Goal: Task Accomplishment & Management: Manage account settings

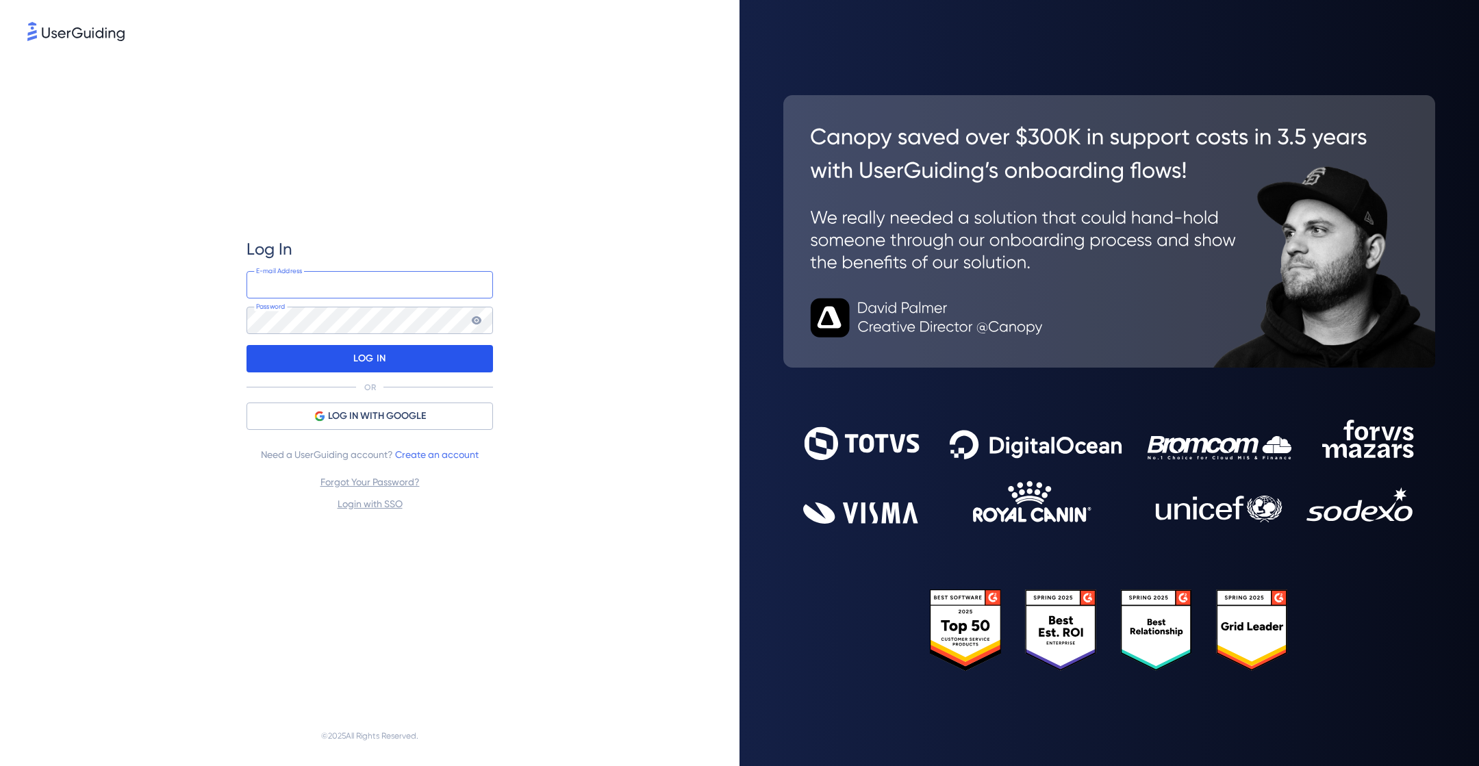
type input "[EMAIL_ADDRESS][PERSON_NAME][DOMAIN_NAME]"
click at [389, 365] on div "LOG IN" at bounding box center [370, 358] width 247 height 27
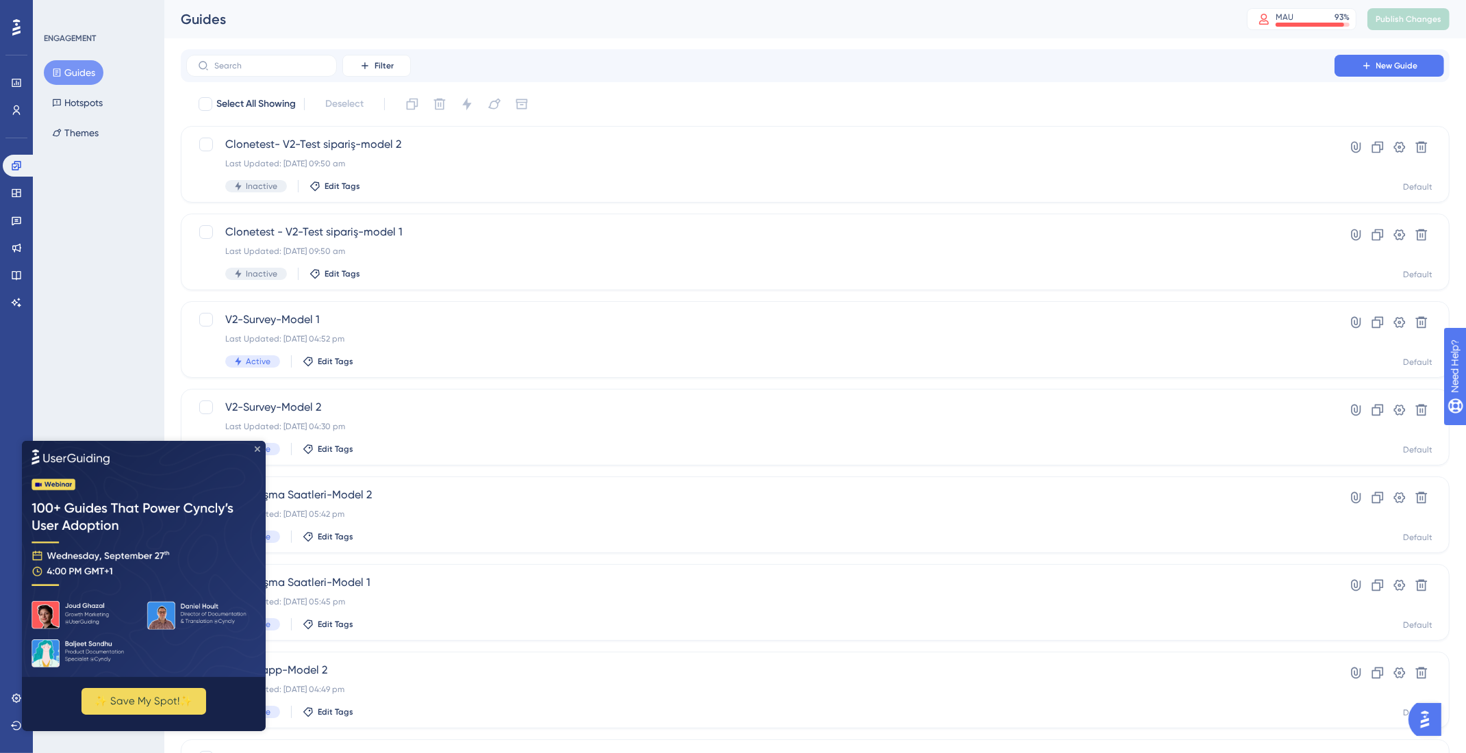
click at [258, 447] on icon "Close Preview" at bounding box center [257, 448] width 5 height 5
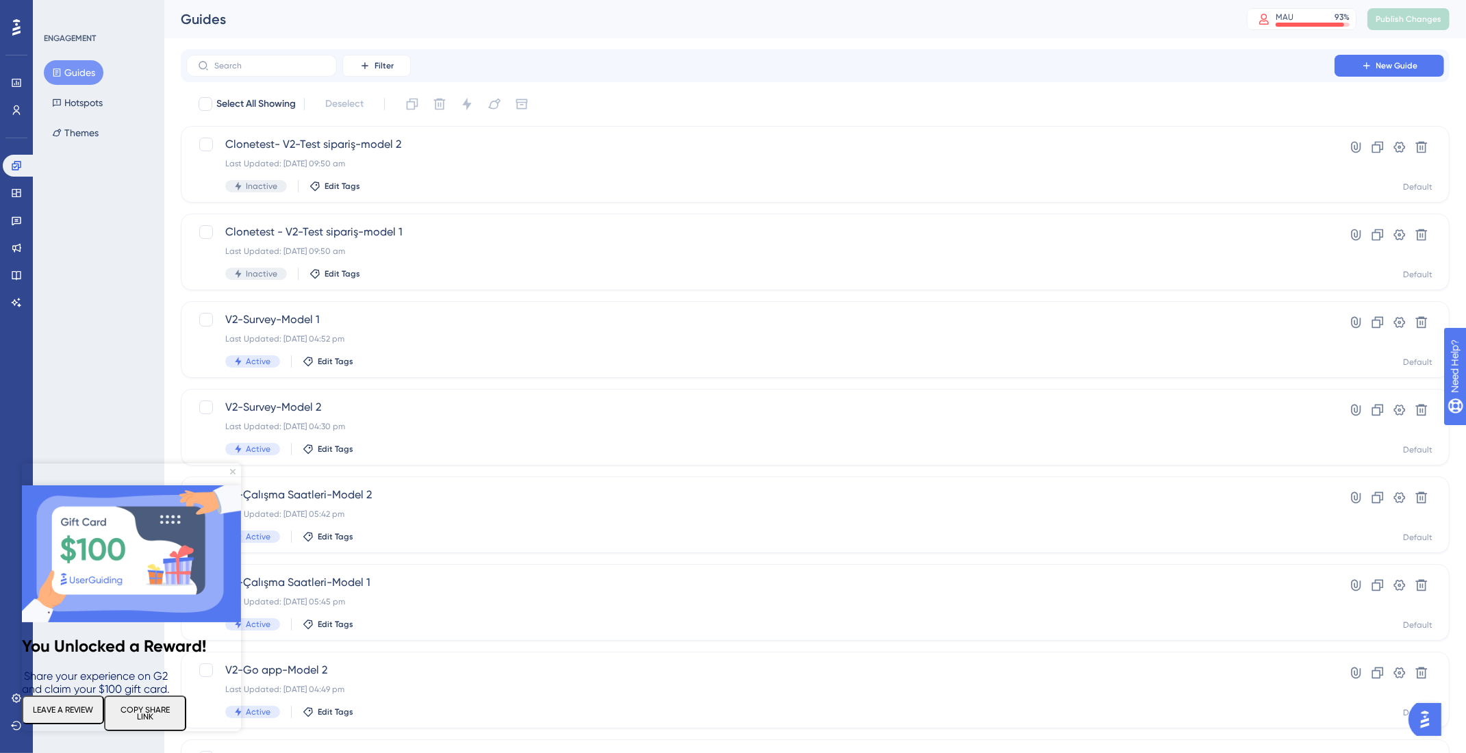
click at [121, 271] on div "ENGAGEMENT Guides Hotspots Themes" at bounding box center [98, 376] width 131 height 753
click at [238, 486] on img at bounding box center [131, 554] width 219 height 137
click at [134, 348] on div "ENGAGEMENT Guides Hotspots Themes" at bounding box center [98, 376] width 131 height 753
click at [231, 471] on icon "Close Preview" at bounding box center [232, 471] width 5 height 5
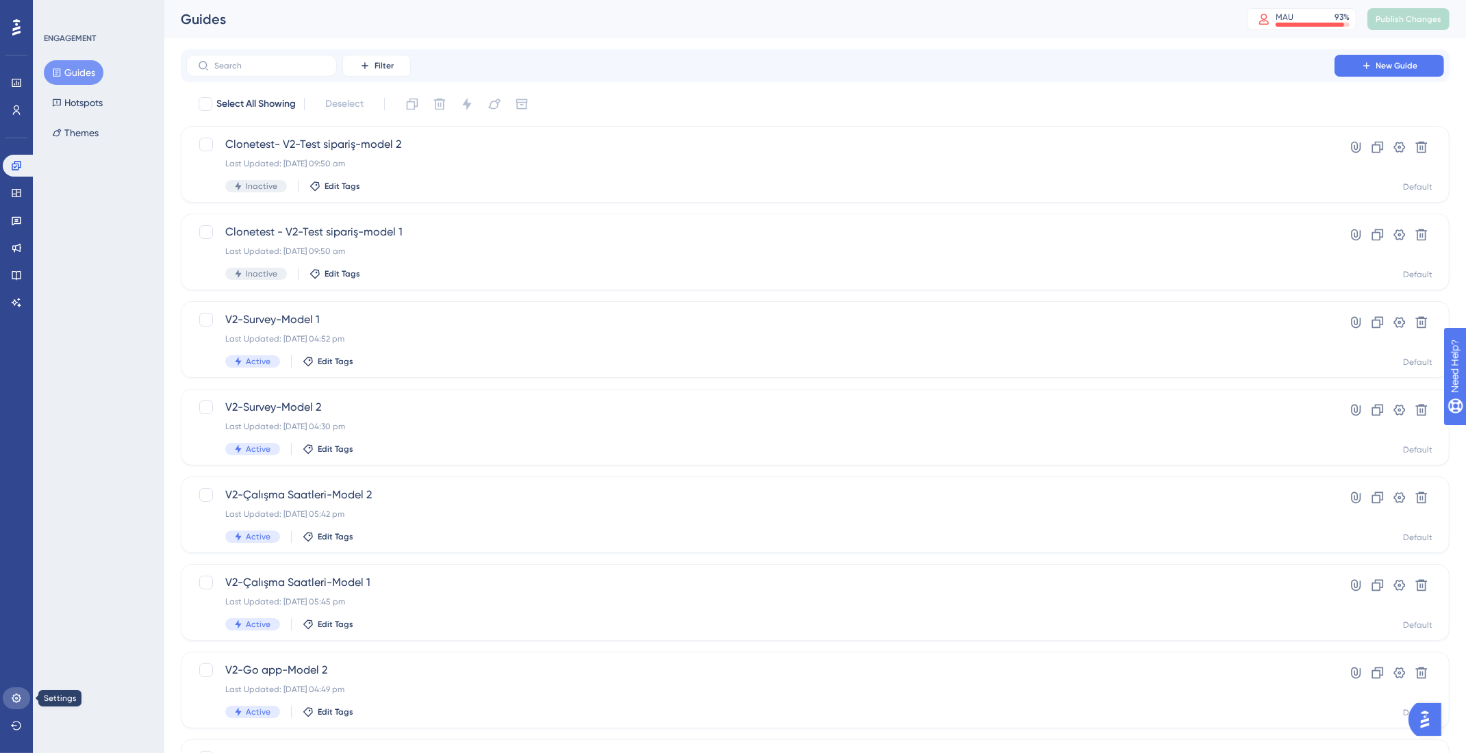
click at [14, 701] on icon at bounding box center [16, 698] width 9 height 9
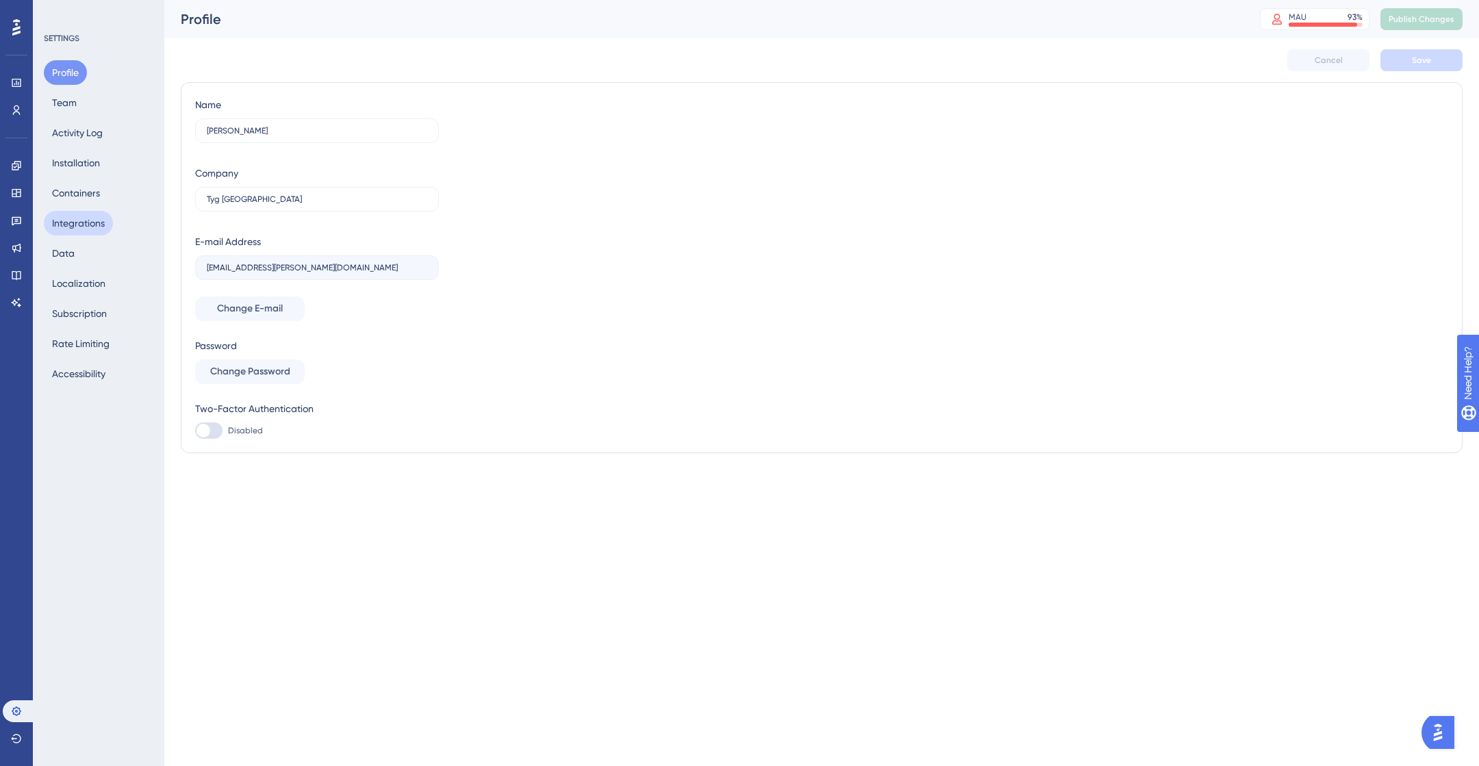
click at [103, 222] on button "Integrations" at bounding box center [78, 223] width 69 height 25
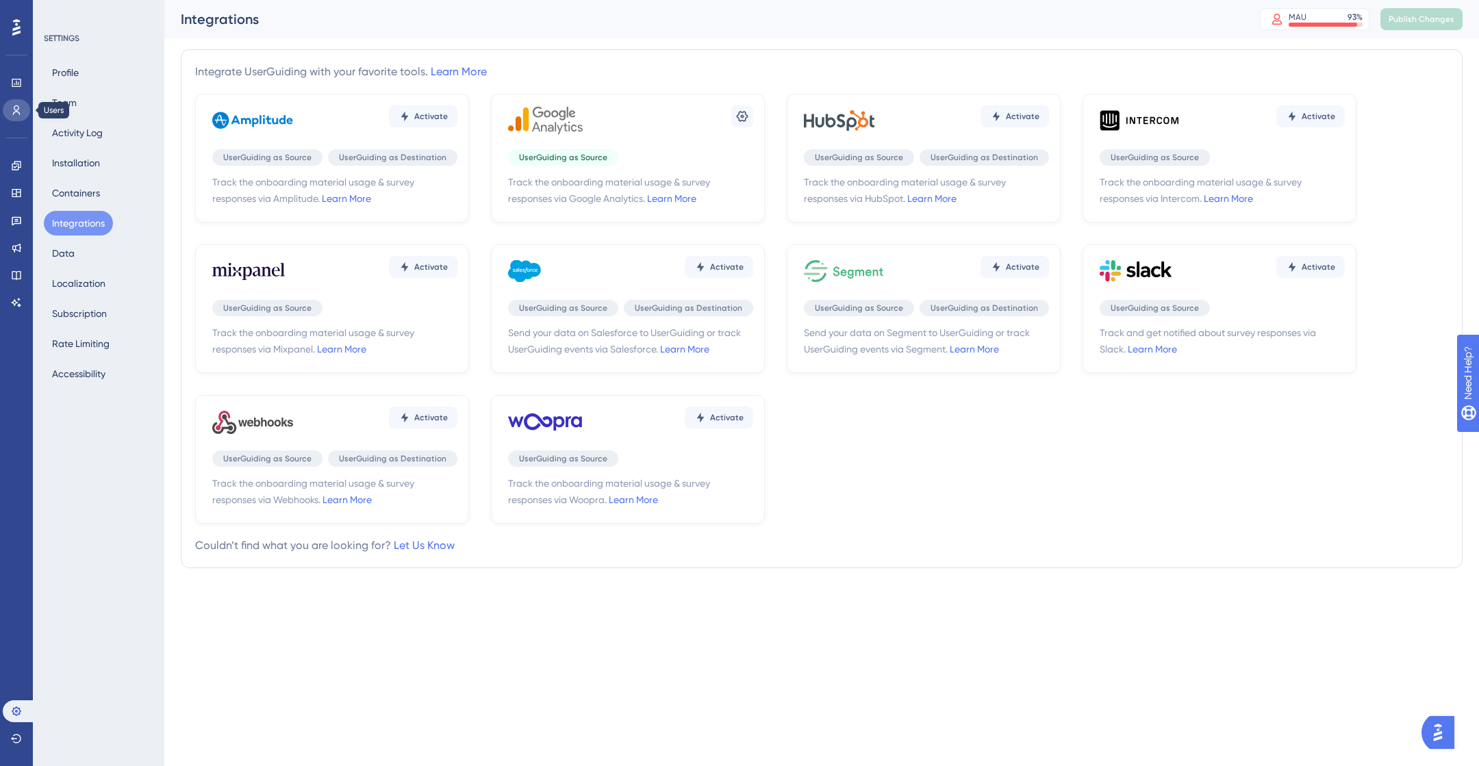
click at [12, 108] on icon at bounding box center [16, 110] width 11 height 11
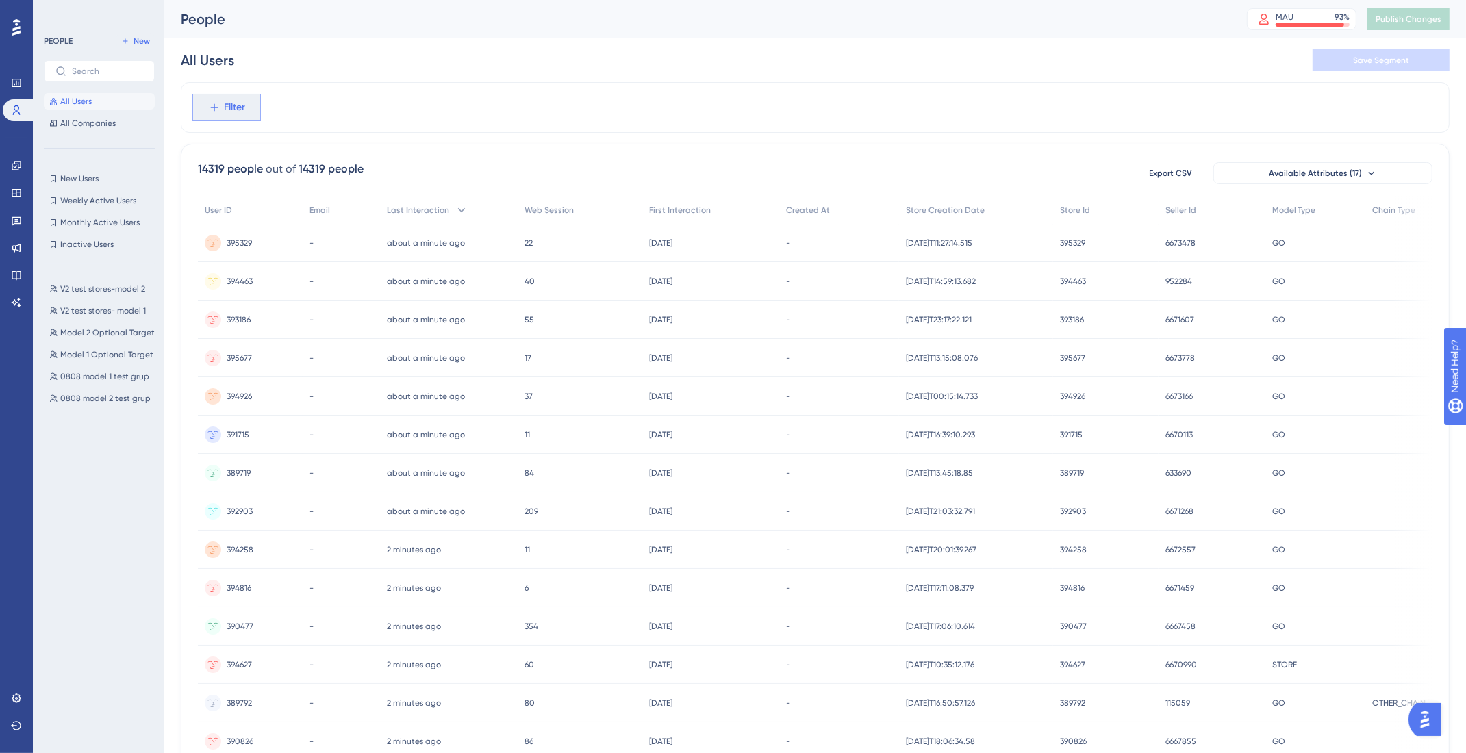
click at [197, 105] on button "Filter" at bounding box center [226, 107] width 68 height 27
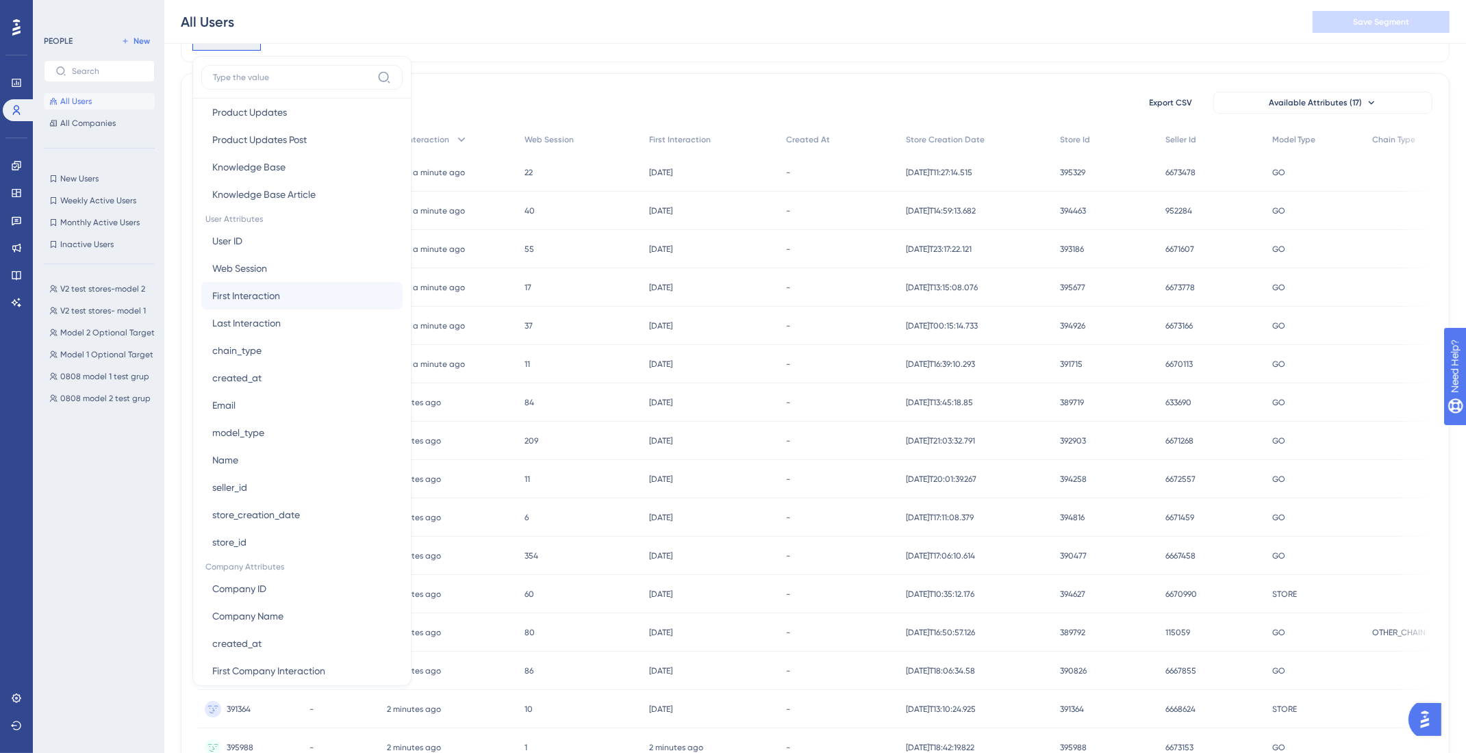
scroll to position [520, 0]
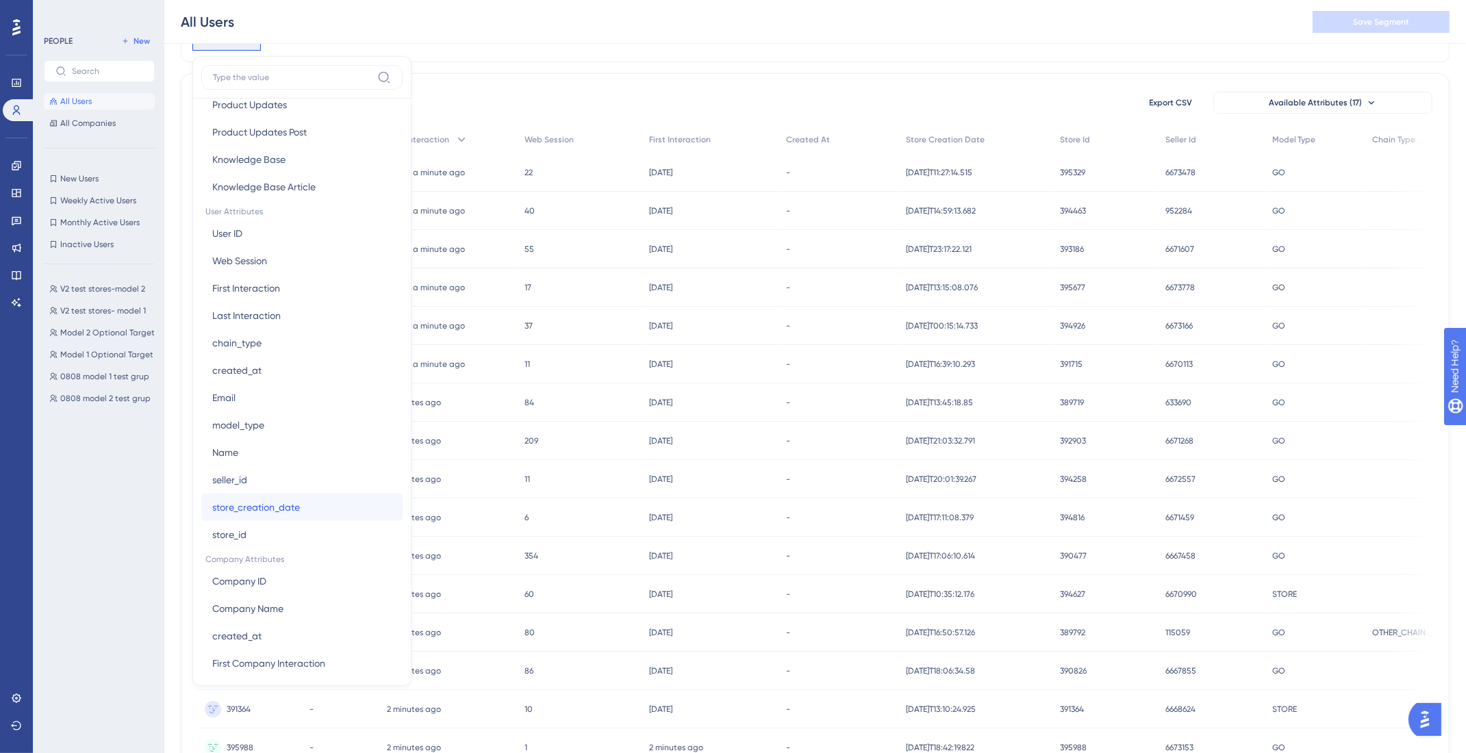
click at [301, 498] on button "store_creation_date store_creation_date" at bounding box center [301, 507] width 201 height 27
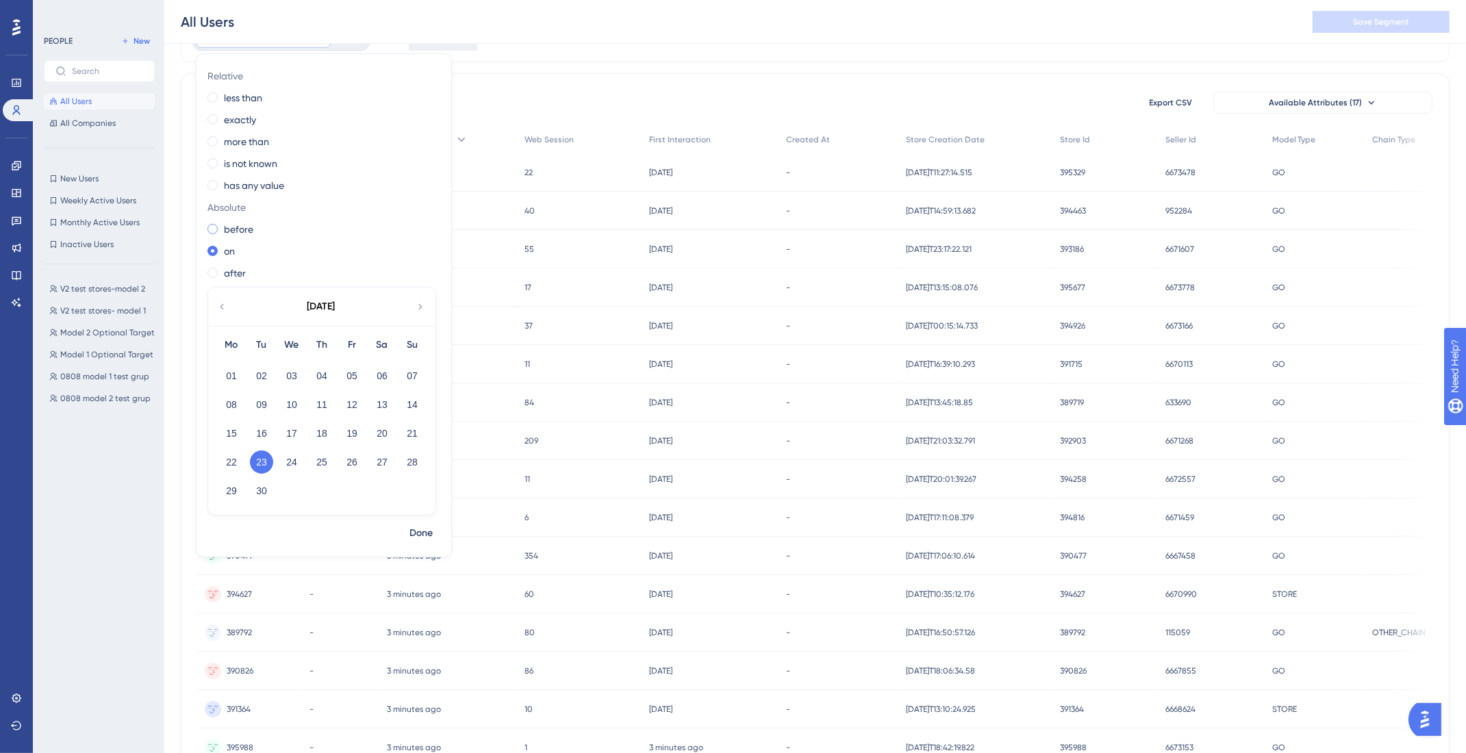
click at [234, 234] on label "before" at bounding box center [238, 229] width 29 height 16
click at [240, 101] on label "less than" at bounding box center [243, 98] width 38 height 16
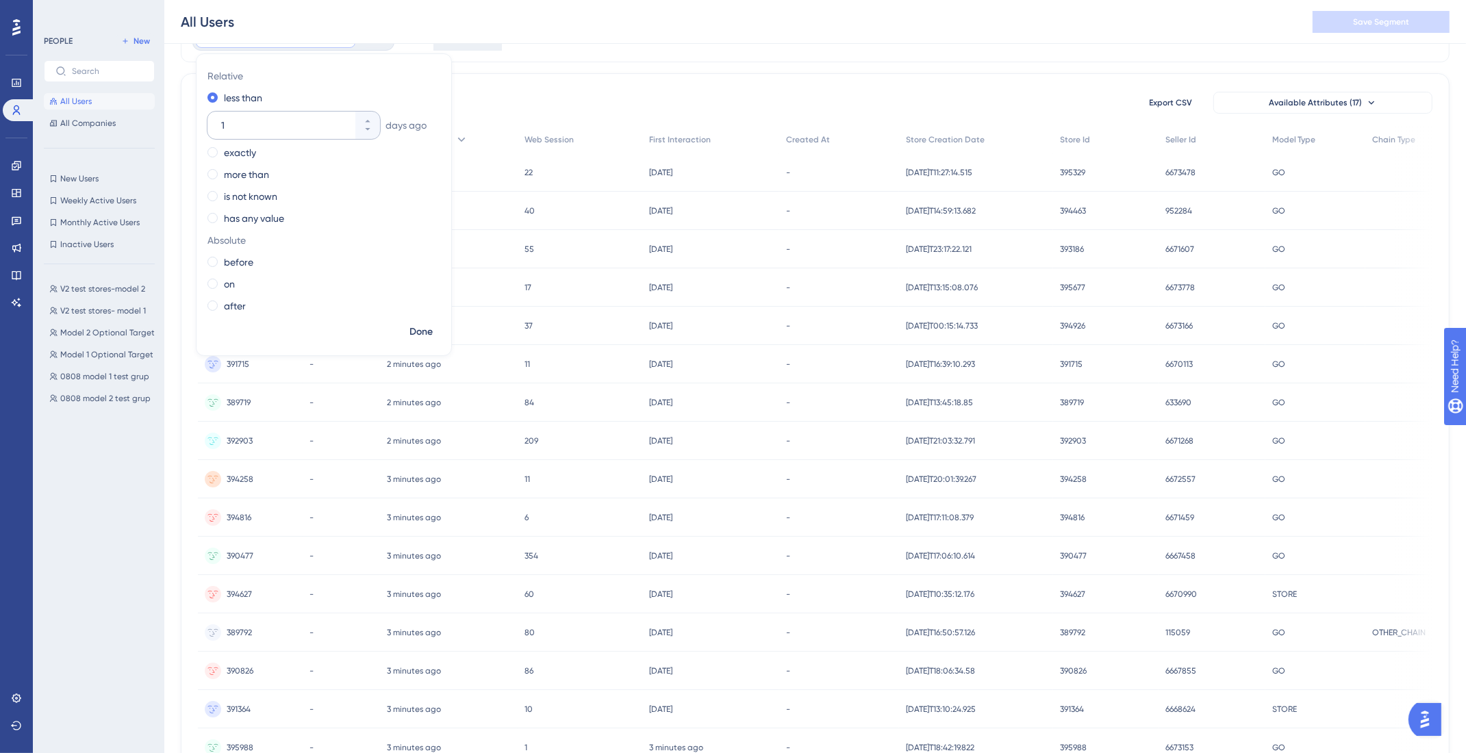
click at [252, 131] on input "1" at bounding box center [286, 125] width 131 height 16
type input "30"
click at [423, 330] on span "Done" at bounding box center [421, 332] width 23 height 16
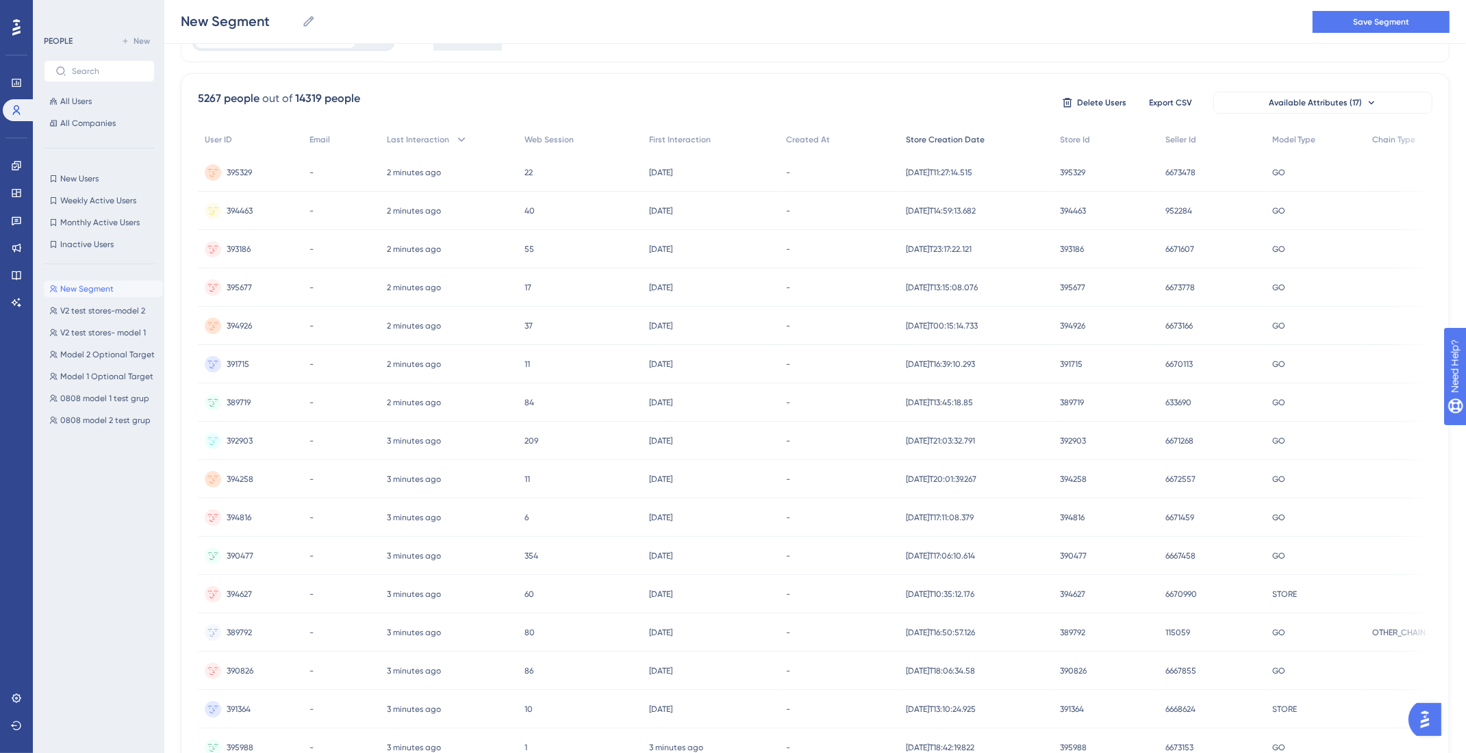
click at [951, 140] on span "Store Creation Date" at bounding box center [945, 139] width 79 height 11
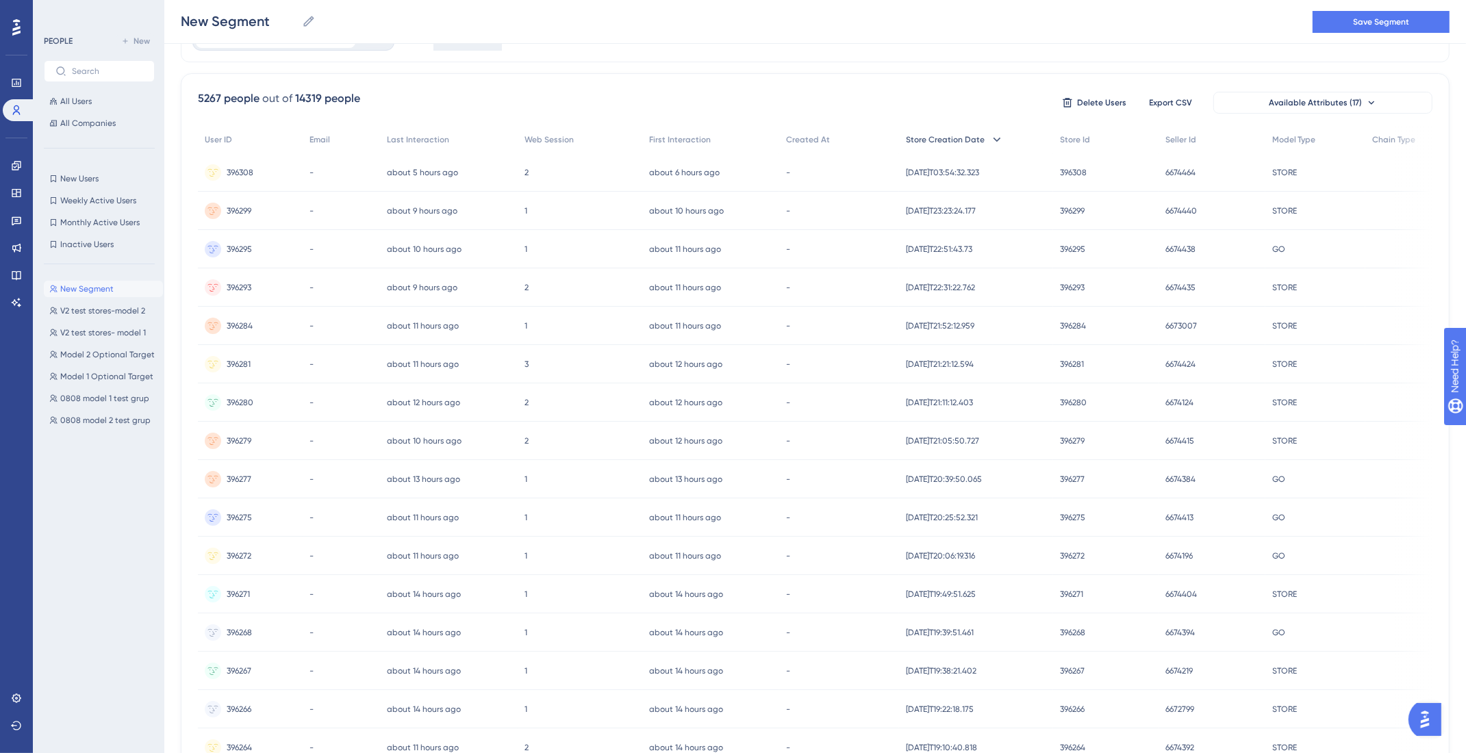
click at [951, 140] on span "Store Creation Date" at bounding box center [945, 139] width 79 height 11
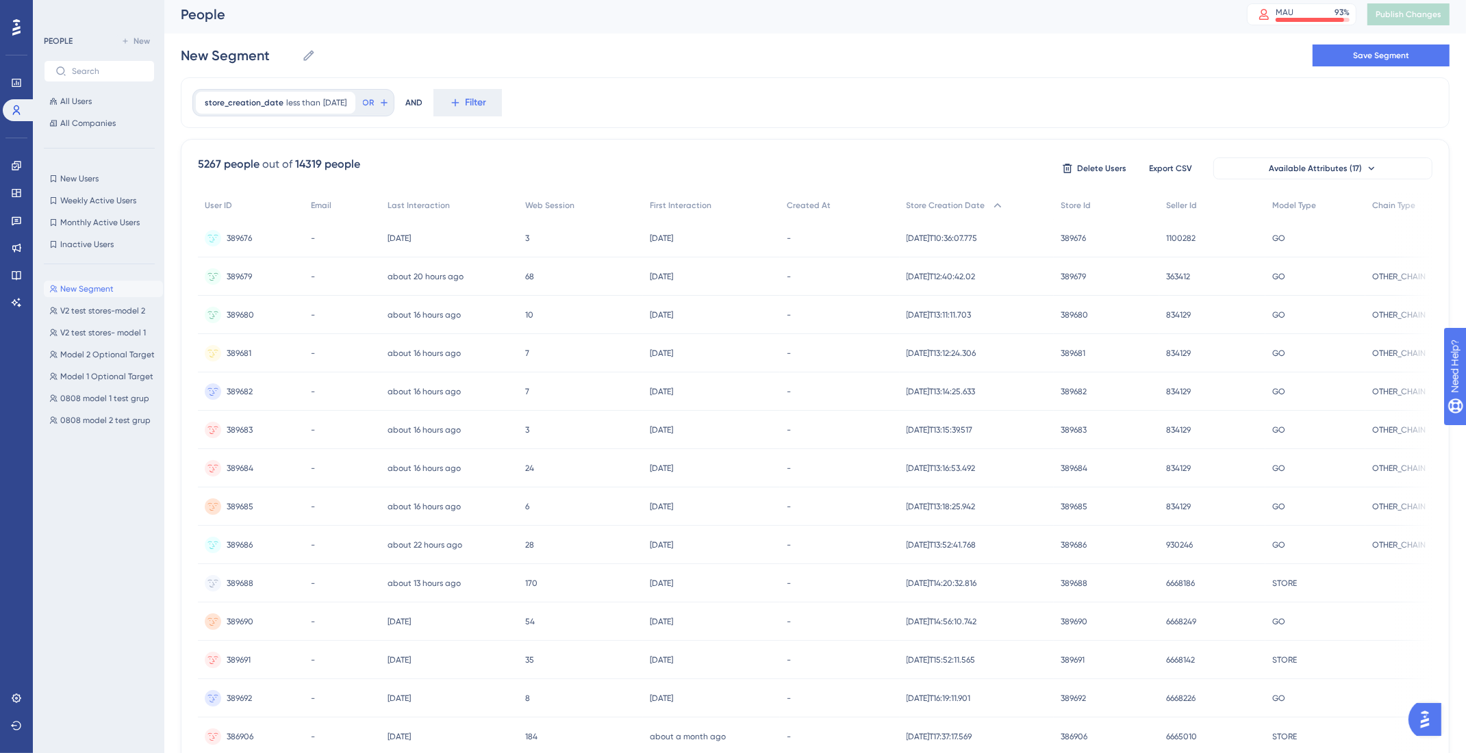
scroll to position [0, 0]
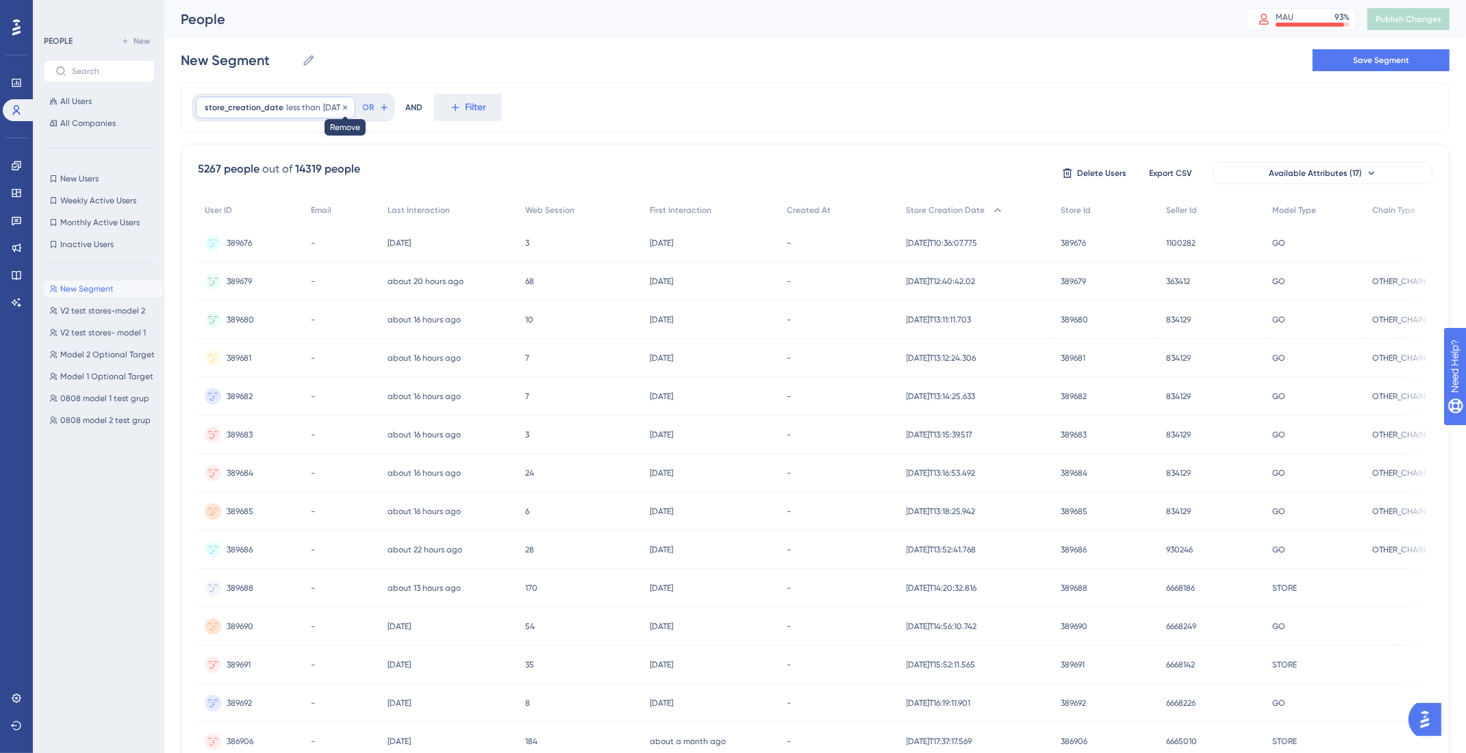
click at [347, 105] on icon at bounding box center [345, 107] width 4 height 4
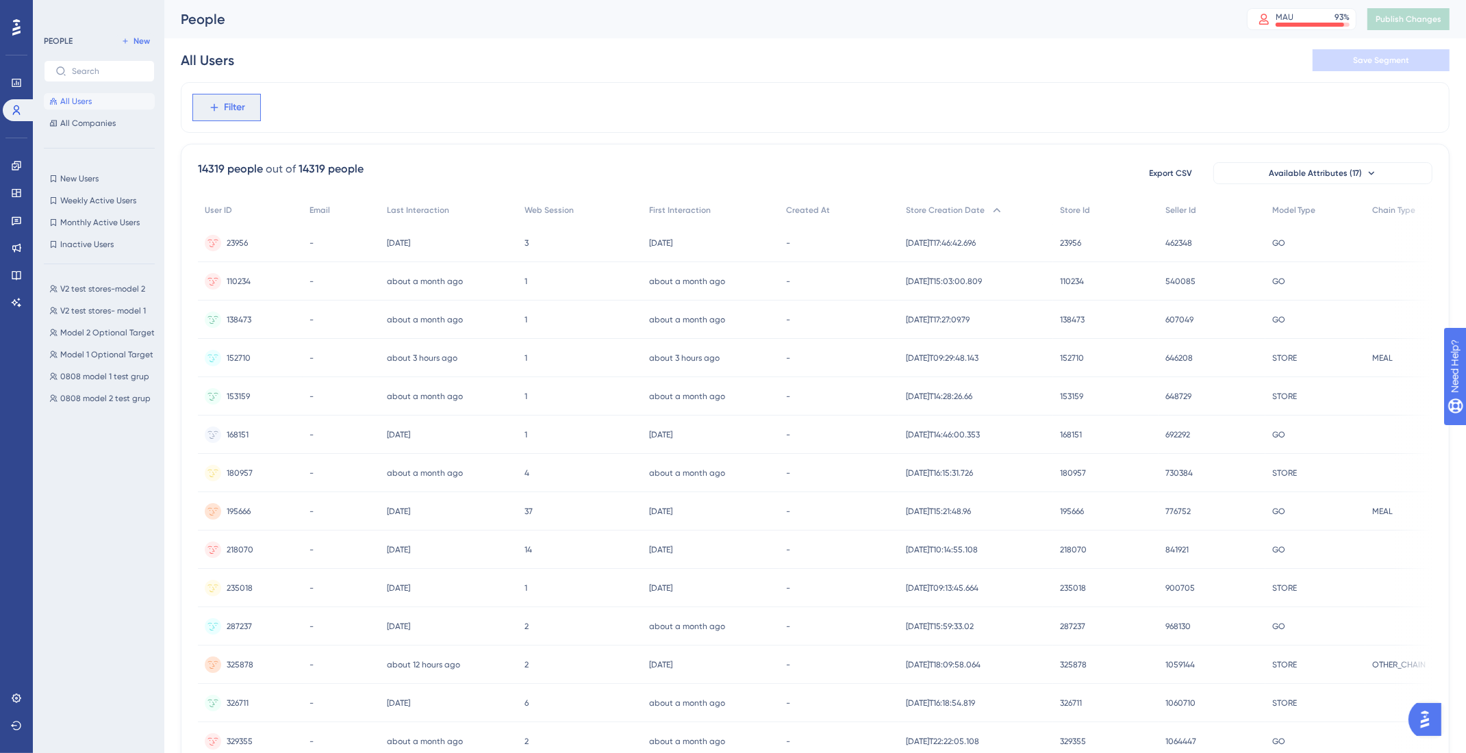
click at [240, 102] on span "Filter" at bounding box center [235, 107] width 21 height 16
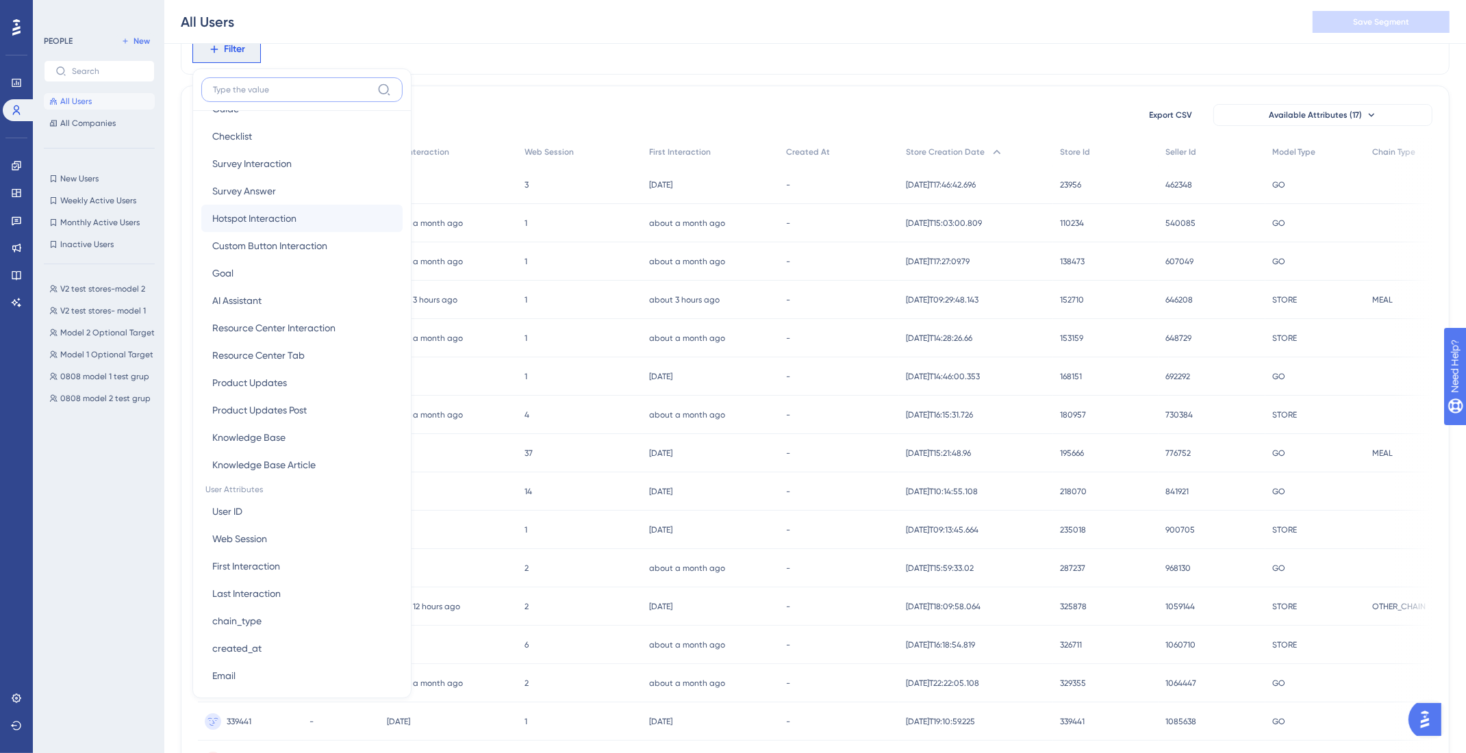
scroll to position [554, 0]
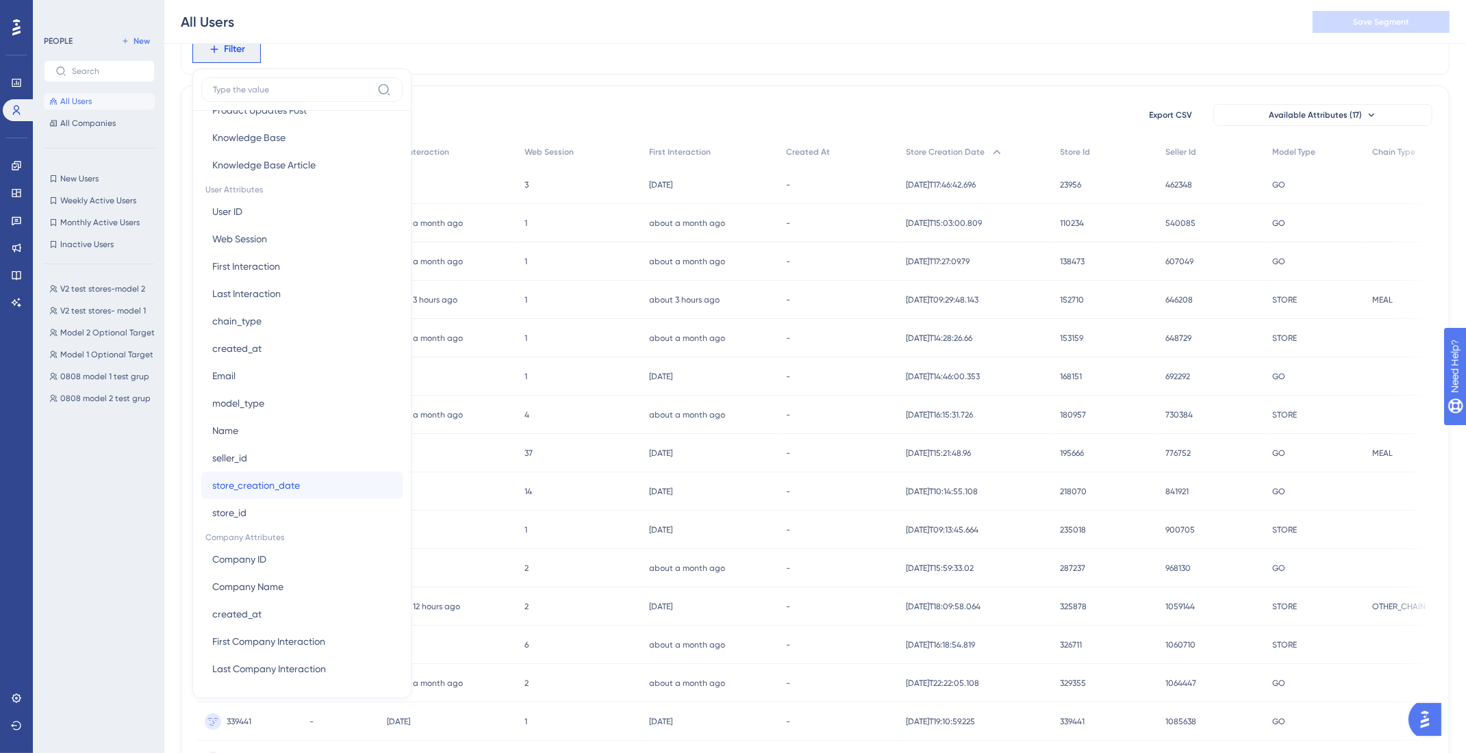
click at [279, 480] on span "store_creation_date" at bounding box center [256, 485] width 88 height 16
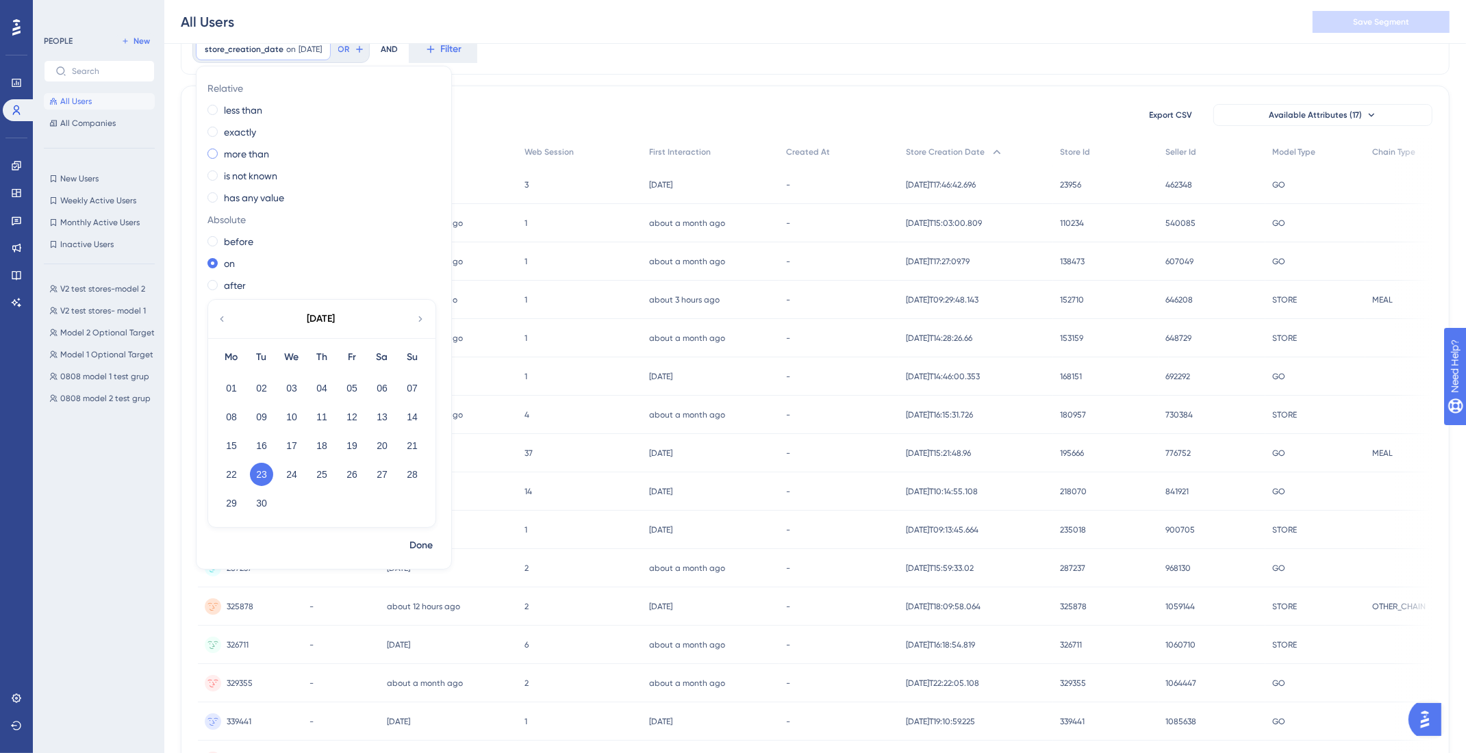
click at [251, 156] on label "more than" at bounding box center [246, 154] width 45 height 16
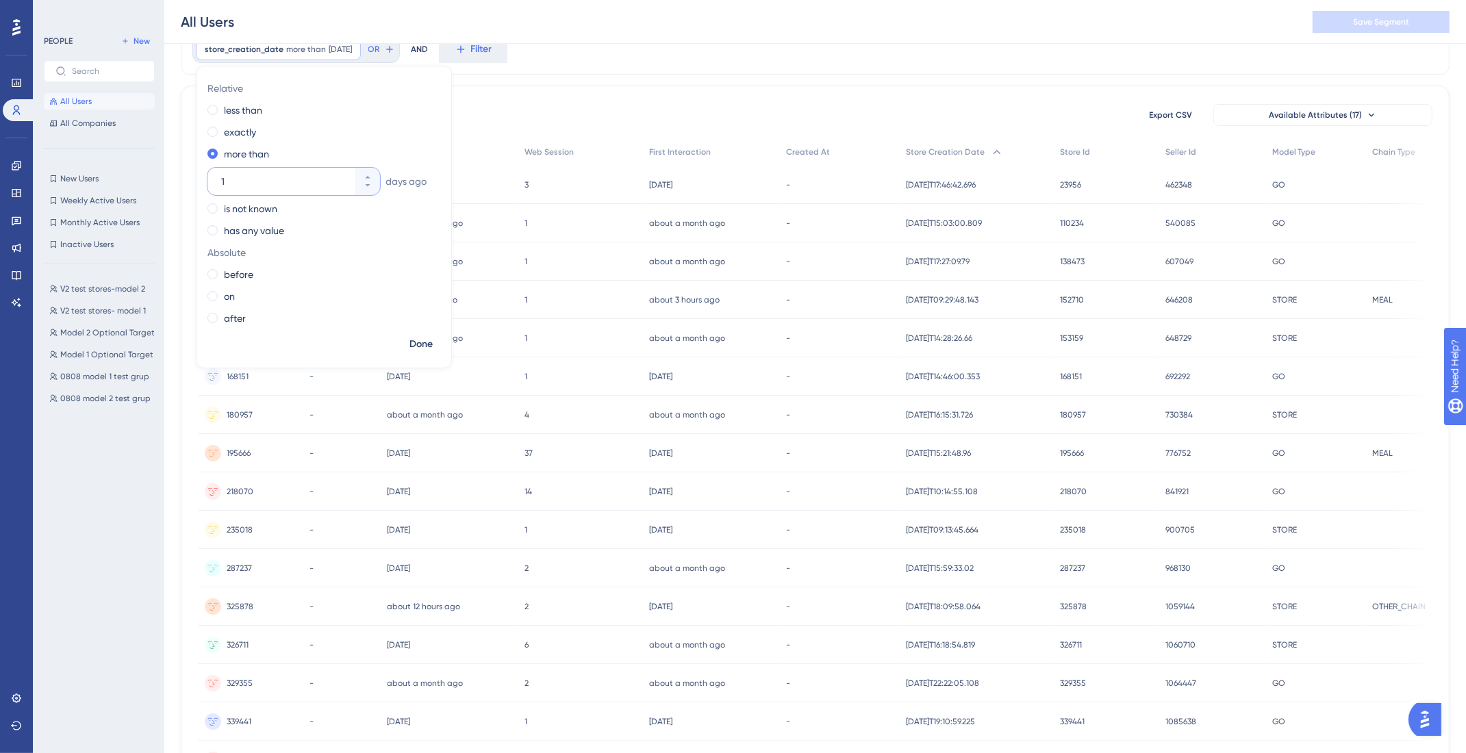
click at [271, 187] on input "1" at bounding box center [286, 181] width 131 height 16
type input "30"
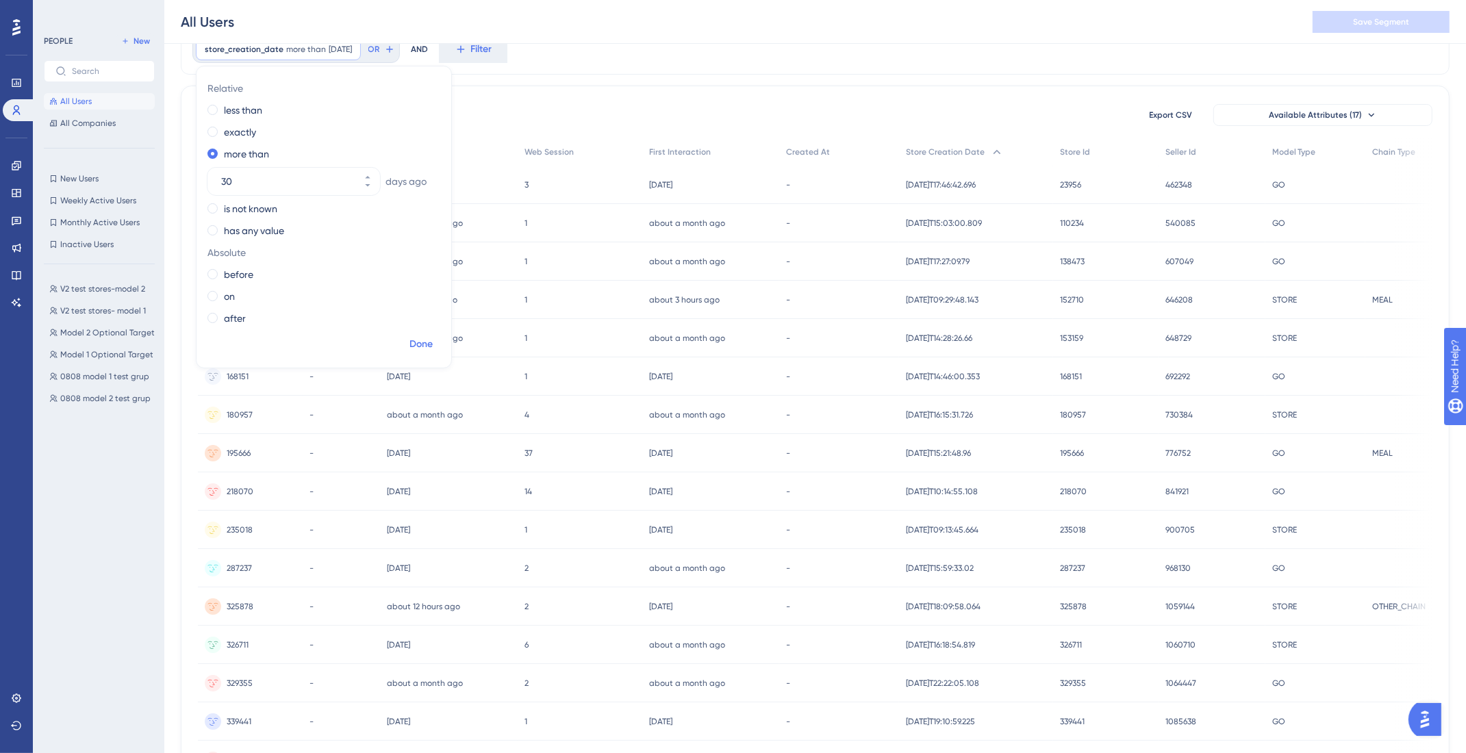
click at [425, 346] on span "Done" at bounding box center [421, 344] width 23 height 16
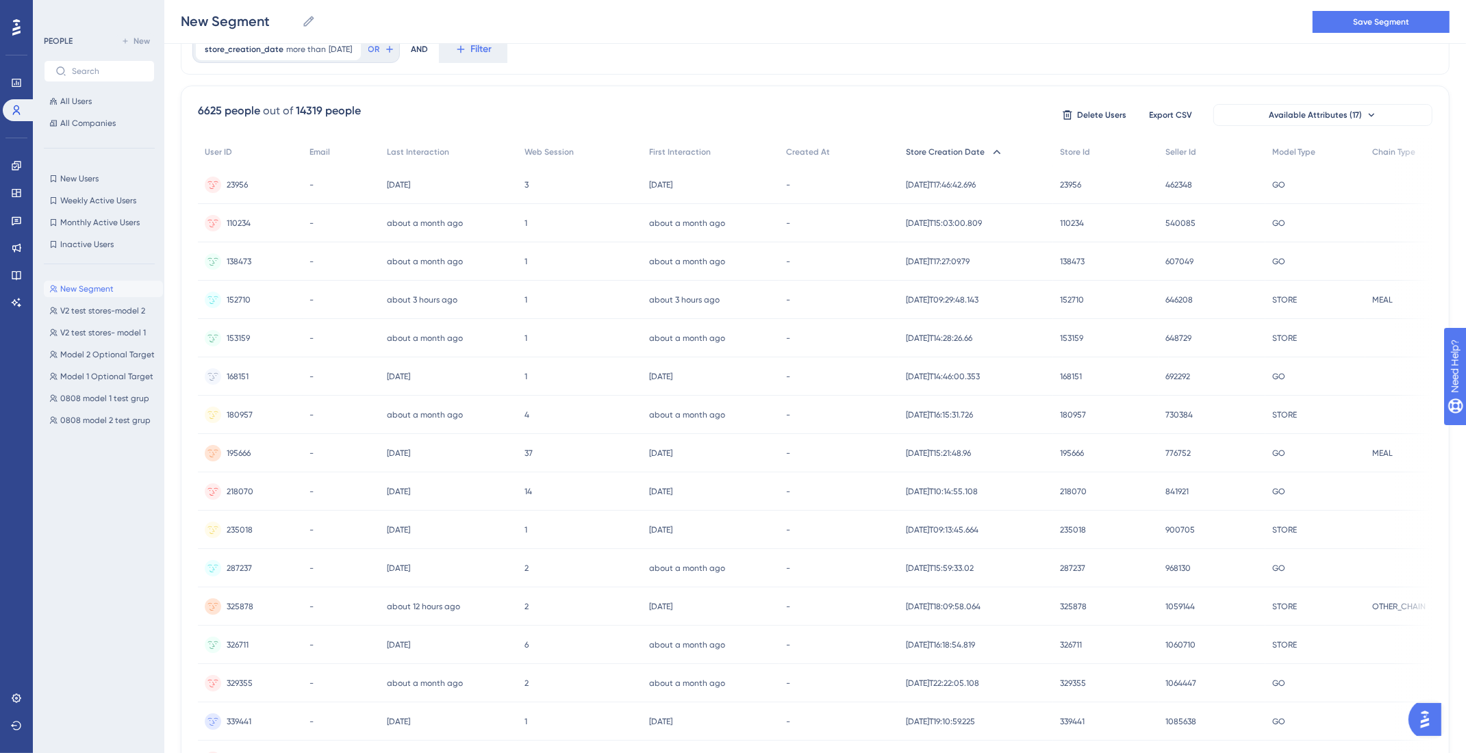
click at [955, 152] on span "Store Creation Date" at bounding box center [945, 152] width 79 height 11
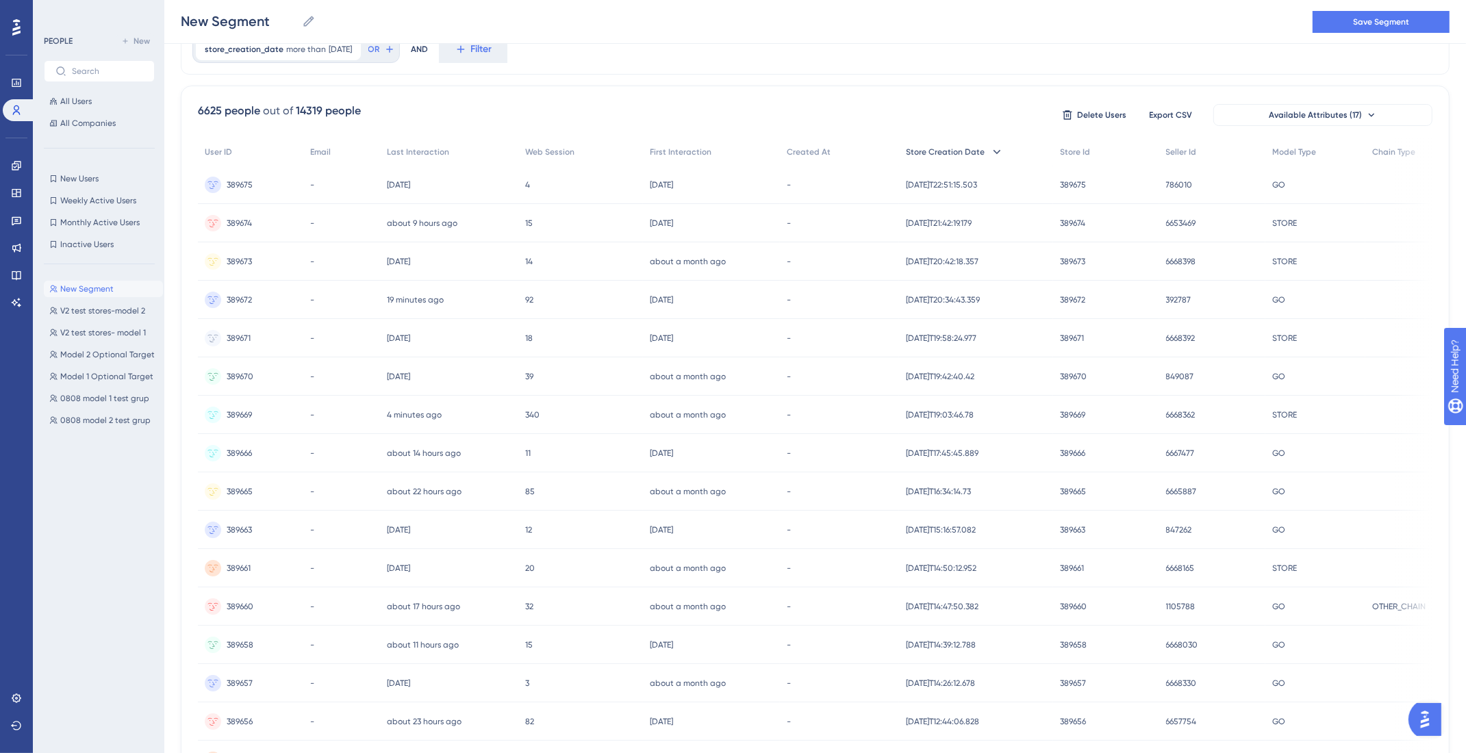
click at [955, 152] on span "Store Creation Date" at bounding box center [945, 152] width 79 height 11
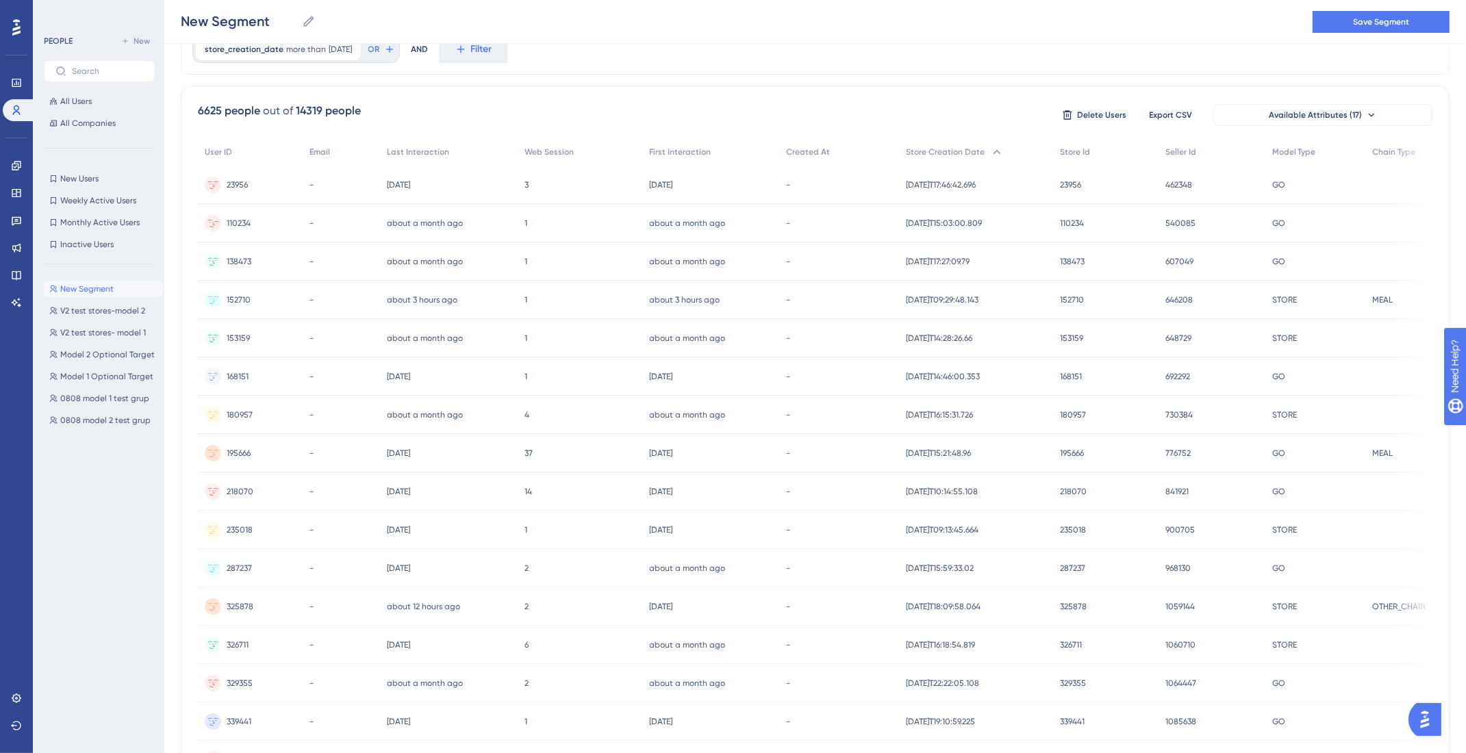
scroll to position [0, 0]
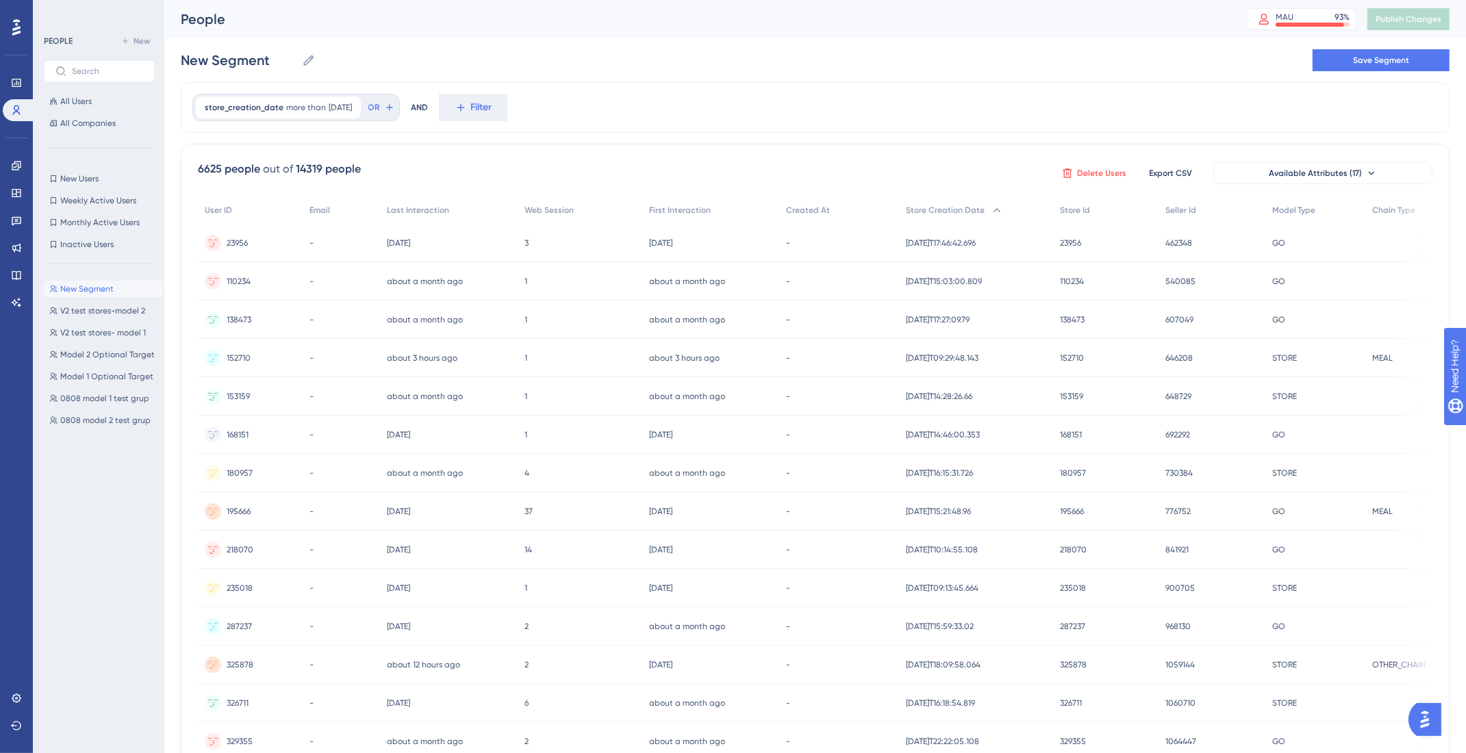
click at [1105, 175] on span "Delete Users" at bounding box center [1101, 173] width 49 height 11
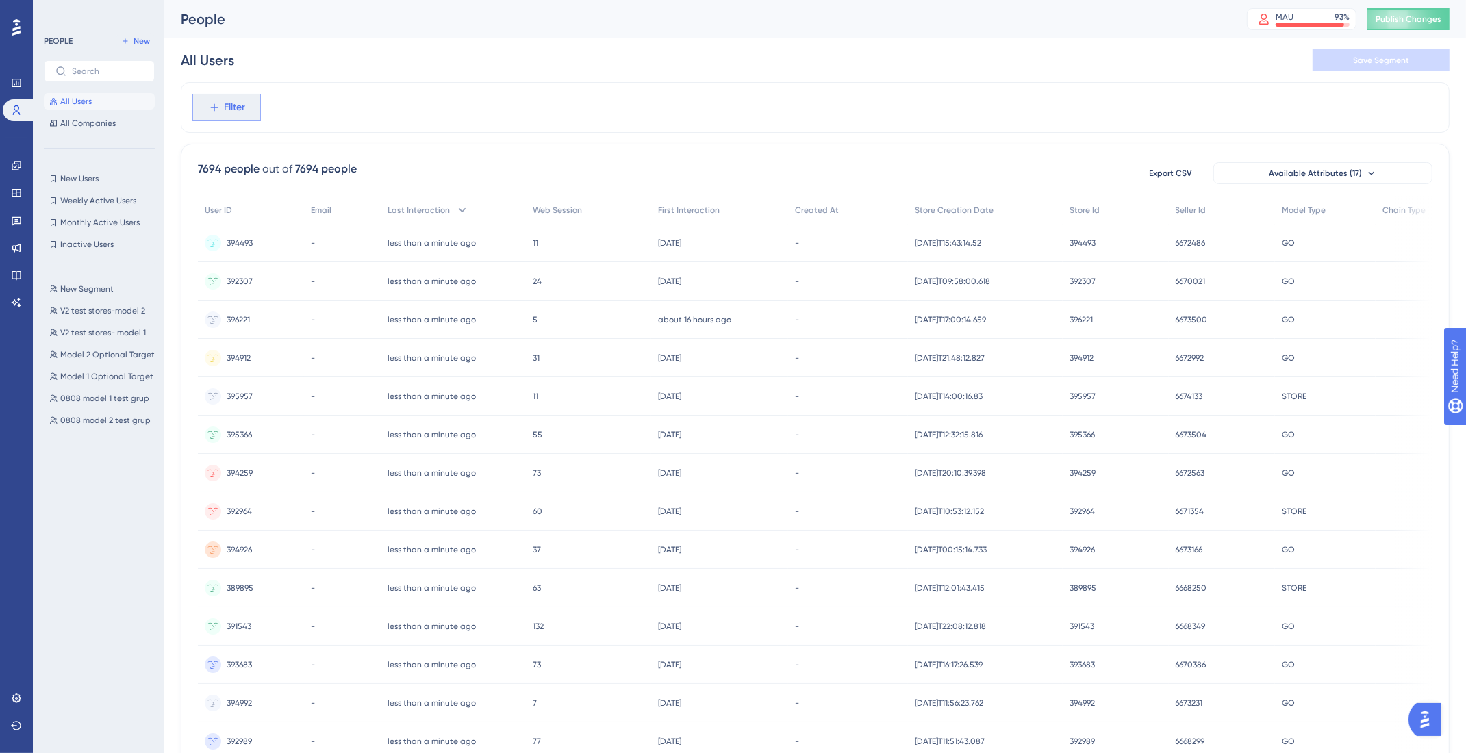
click at [217, 105] on icon at bounding box center [214, 107] width 12 height 12
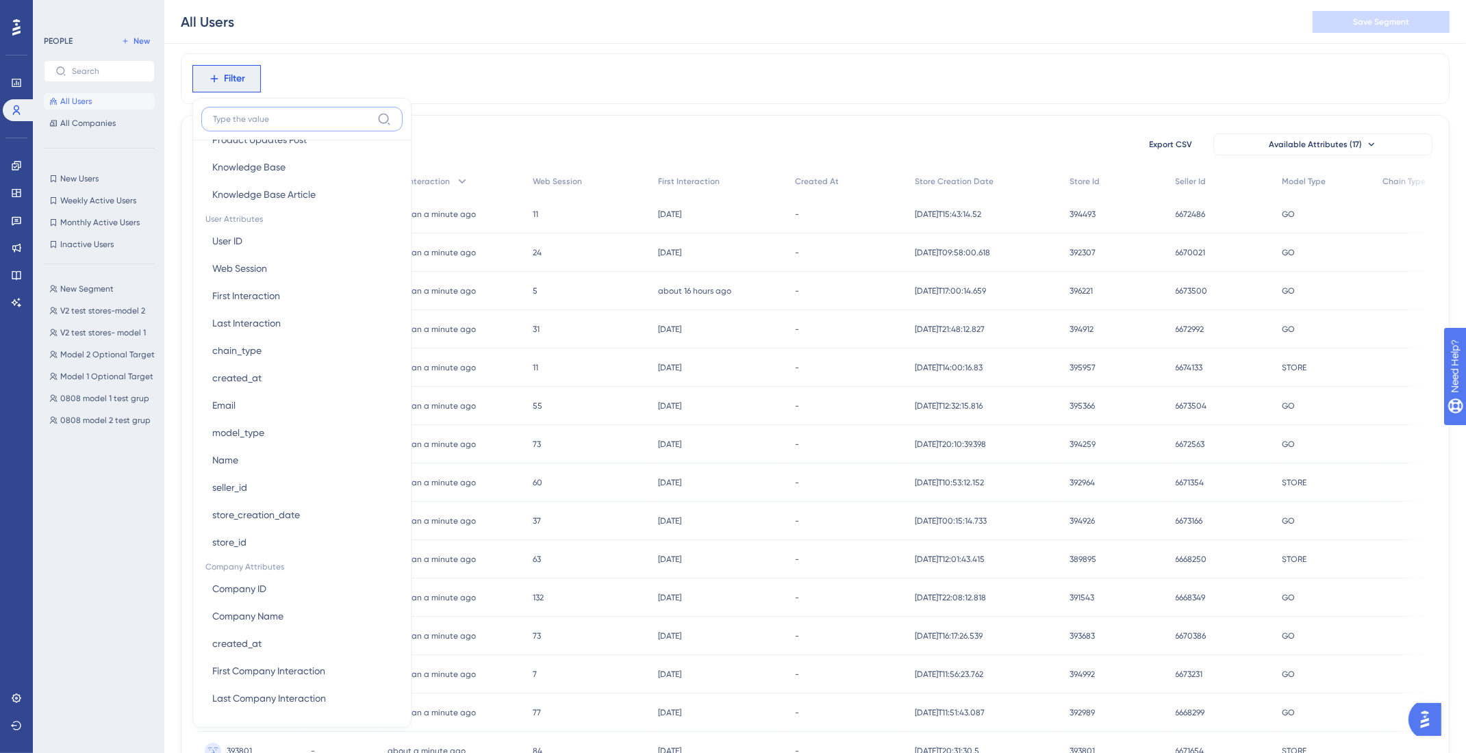
scroll to position [31, 0]
click at [306, 449] on button "Name Name" at bounding box center [301, 457] width 201 height 27
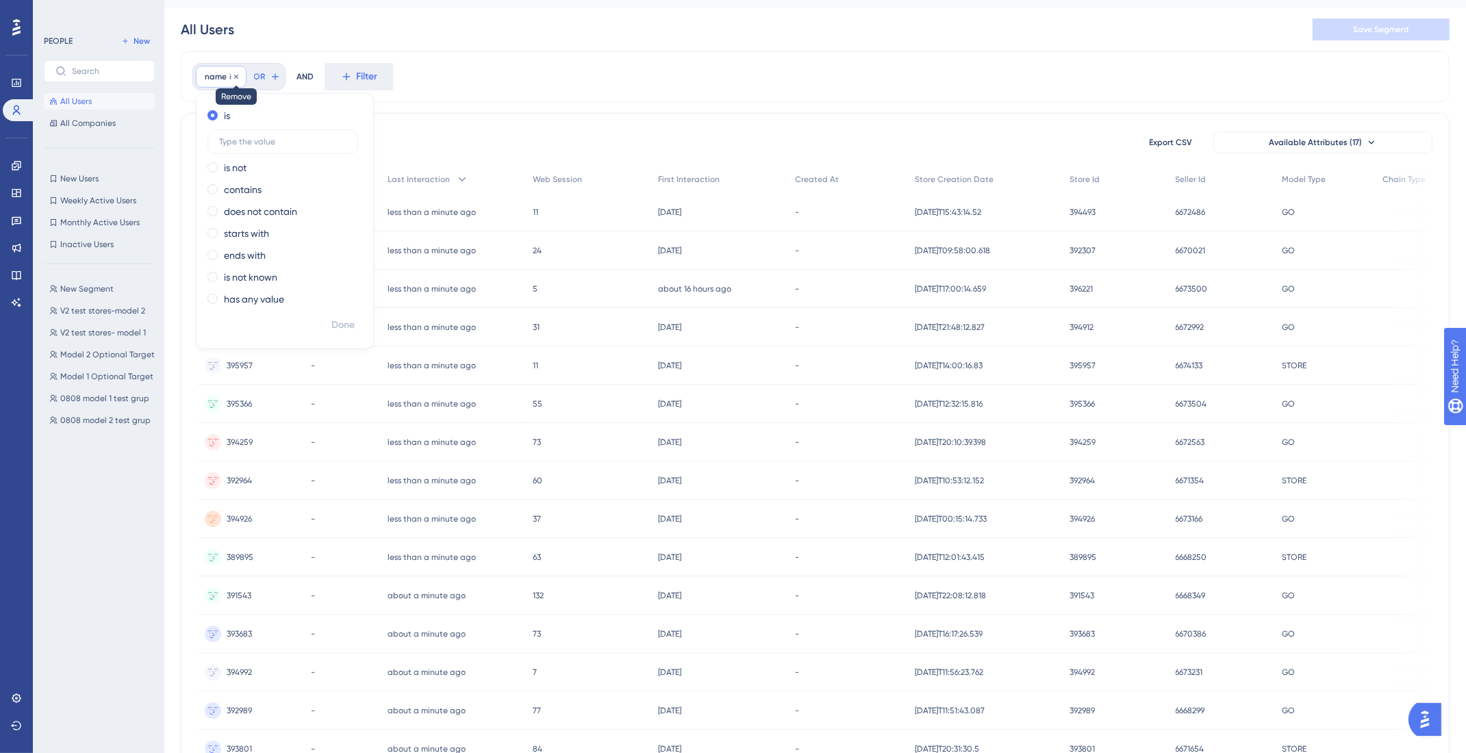
click at [234, 77] on icon at bounding box center [236, 77] width 8 height 8
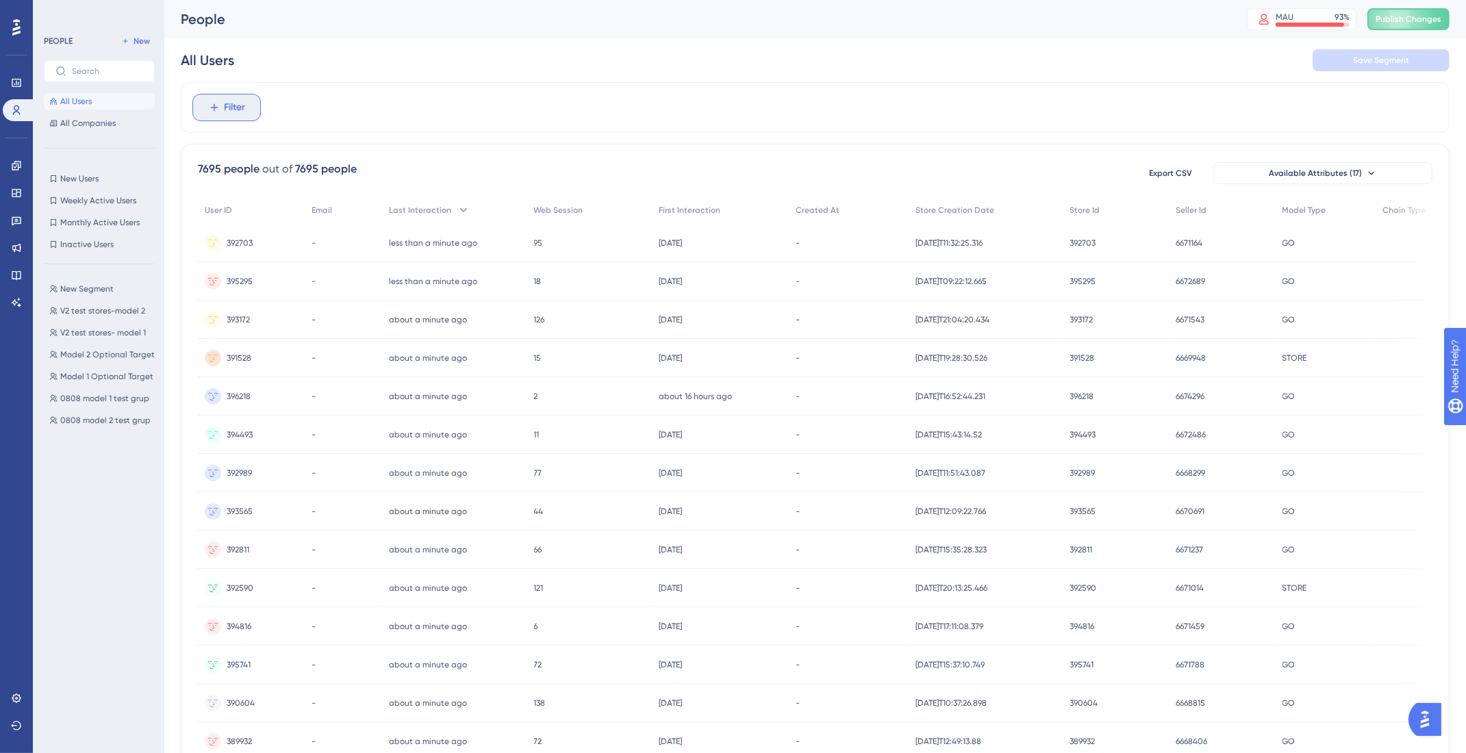
click at [216, 94] on button "Filter" at bounding box center [226, 107] width 68 height 27
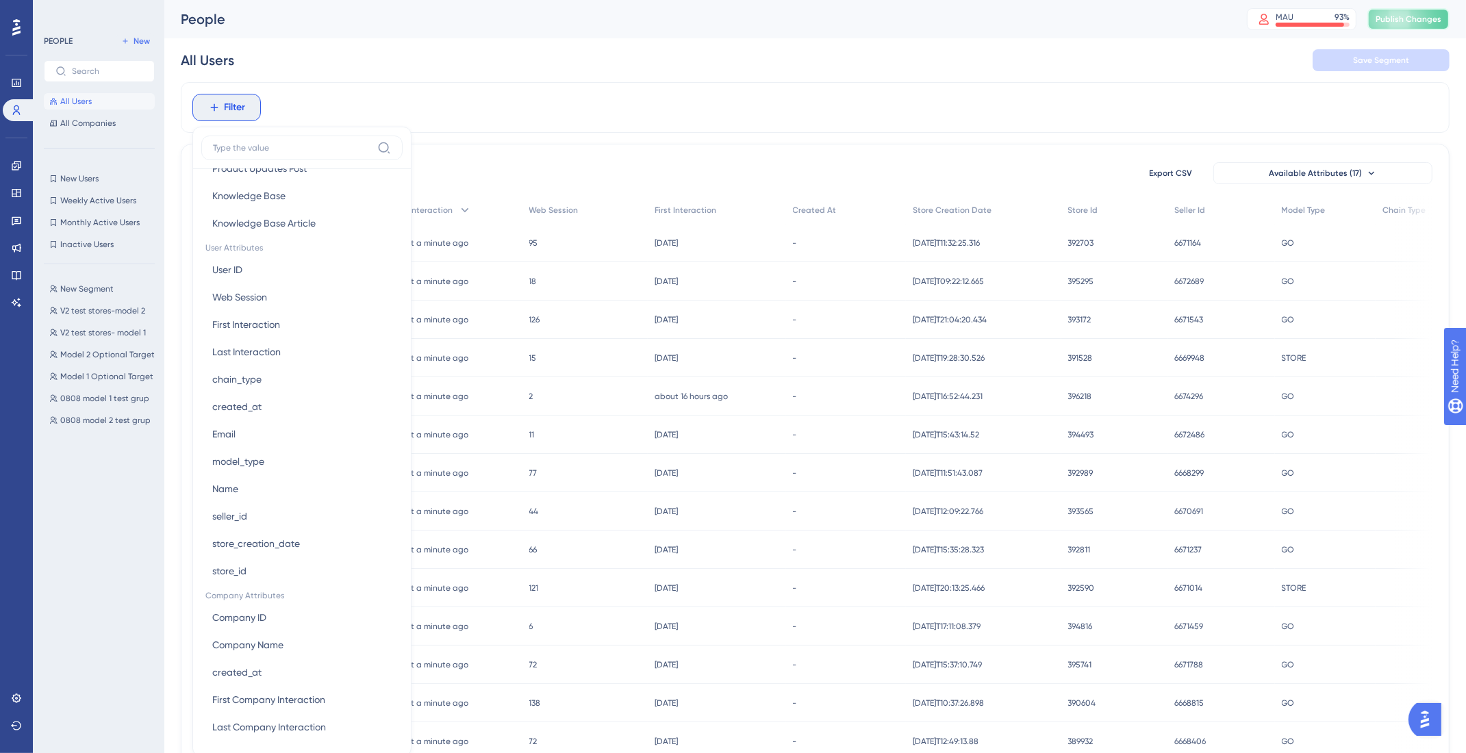
click at [1427, 18] on span "Publish Changes" at bounding box center [1409, 19] width 66 height 11
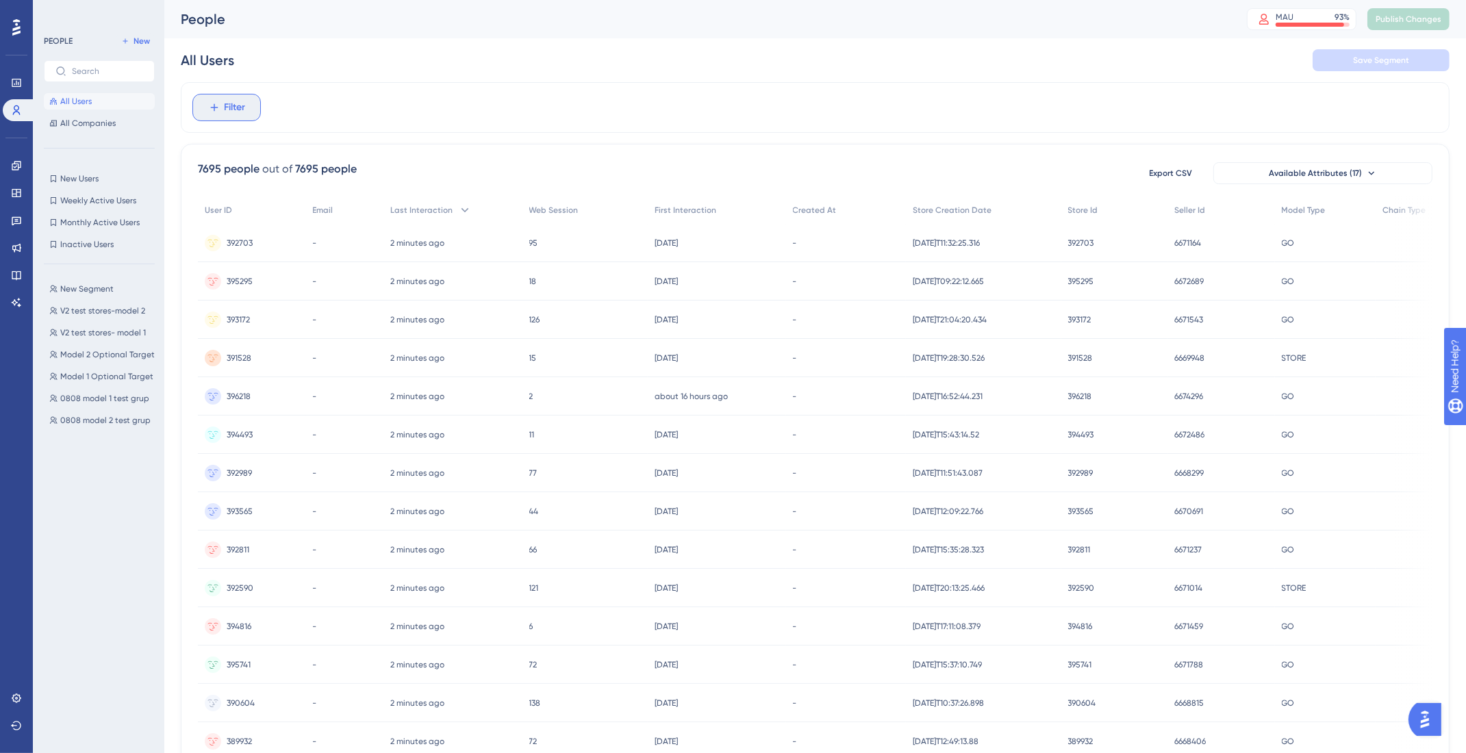
click at [251, 116] on button "Filter" at bounding box center [226, 107] width 68 height 27
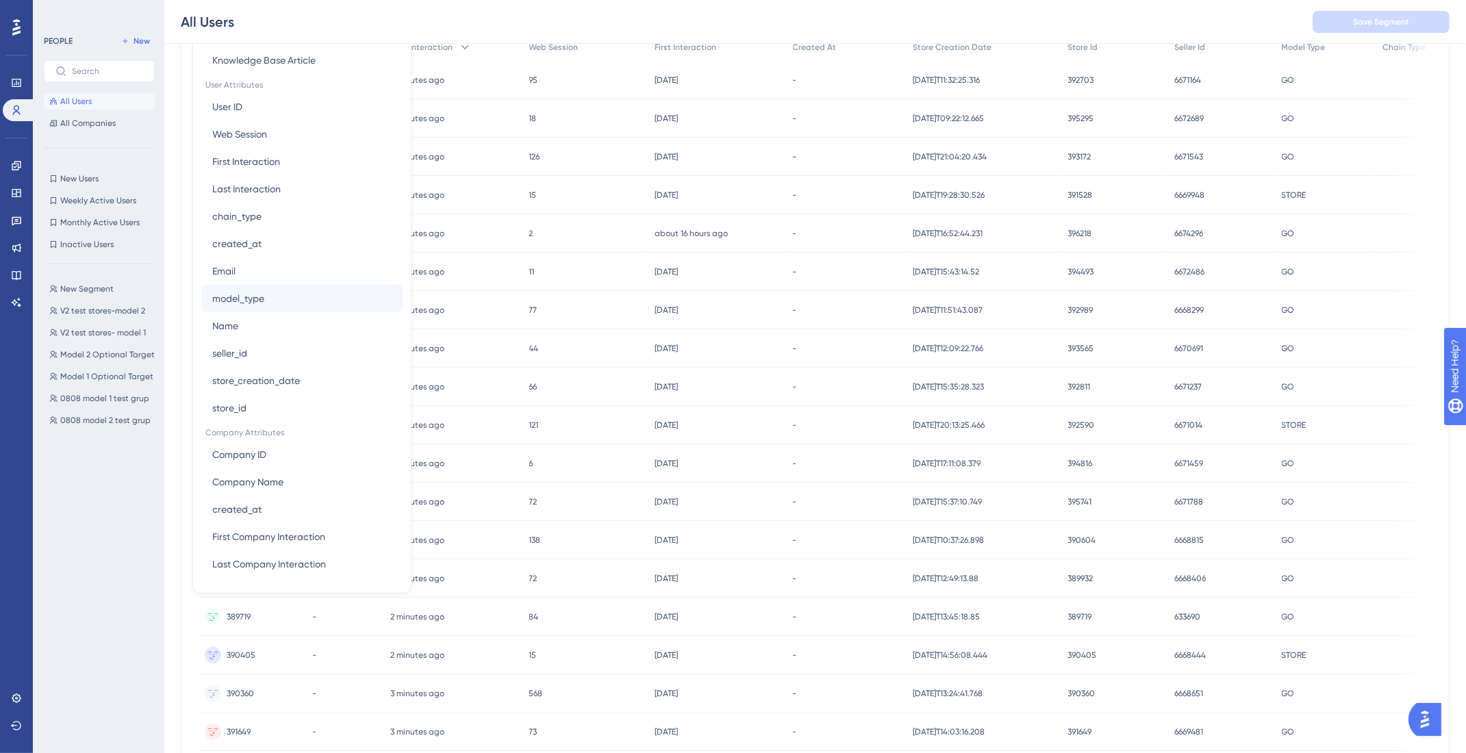
scroll to position [168, 0]
click at [119, 504] on div "New Segment New Segment V2 test stores-model 2 V2 test stores-model 2 V2 test s…" at bounding box center [103, 501] width 119 height 453
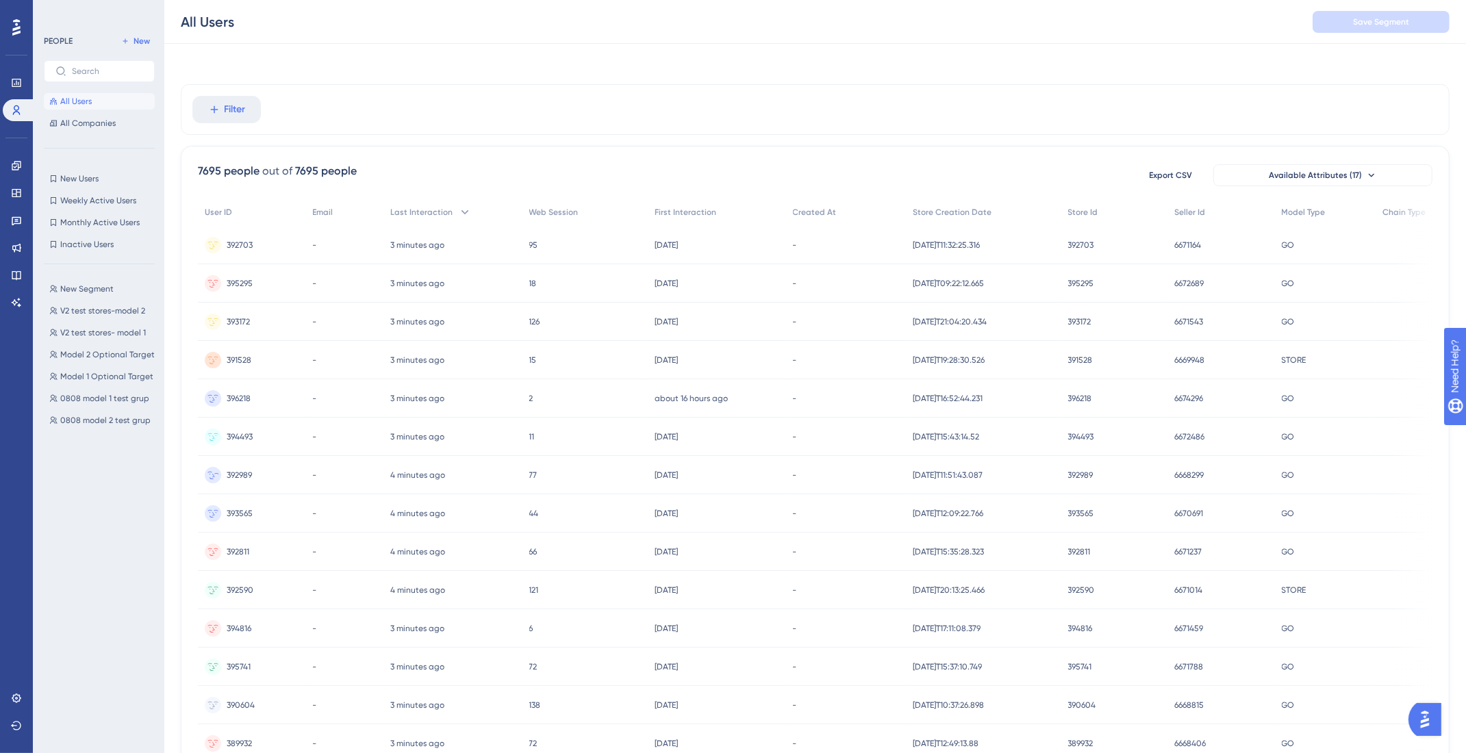
scroll to position [0, 0]
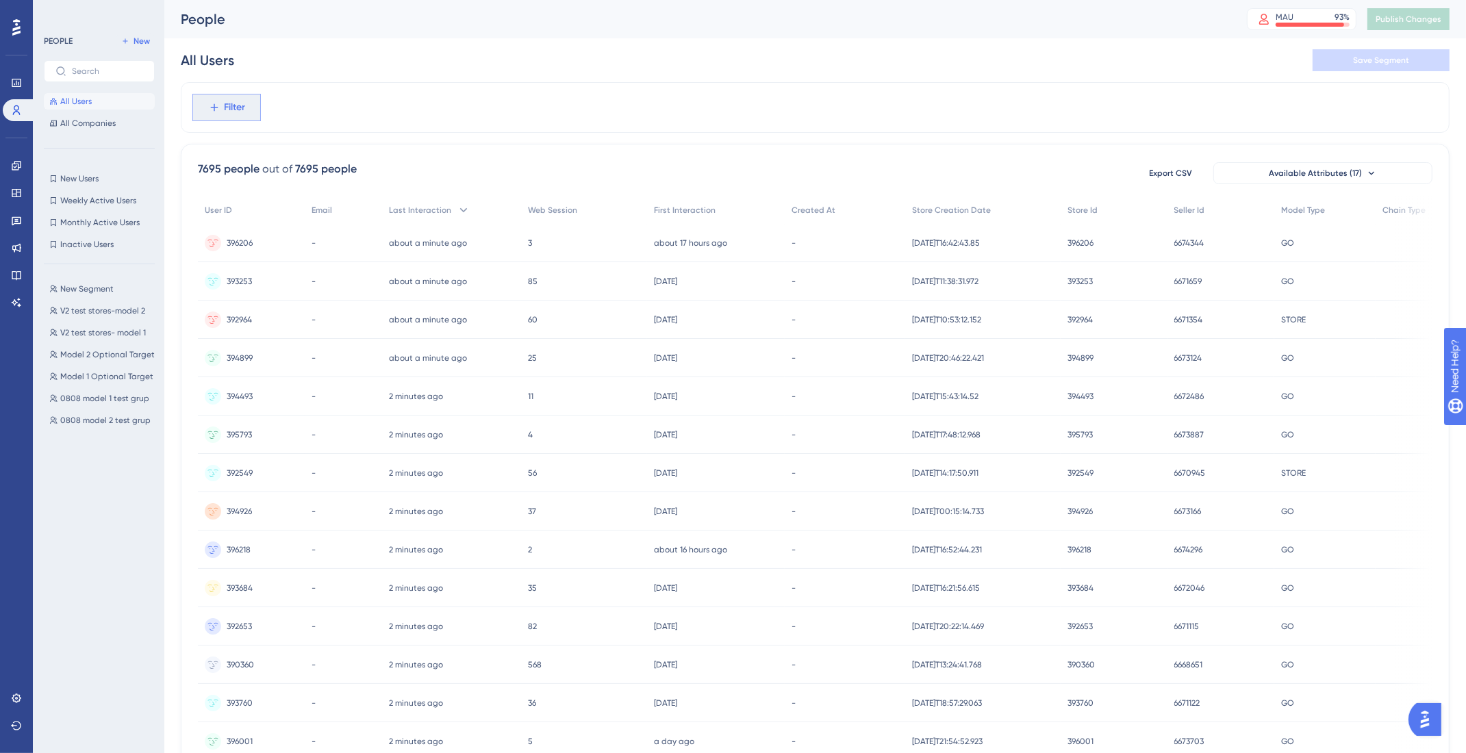
click at [231, 112] on span "Filter" at bounding box center [235, 107] width 21 height 16
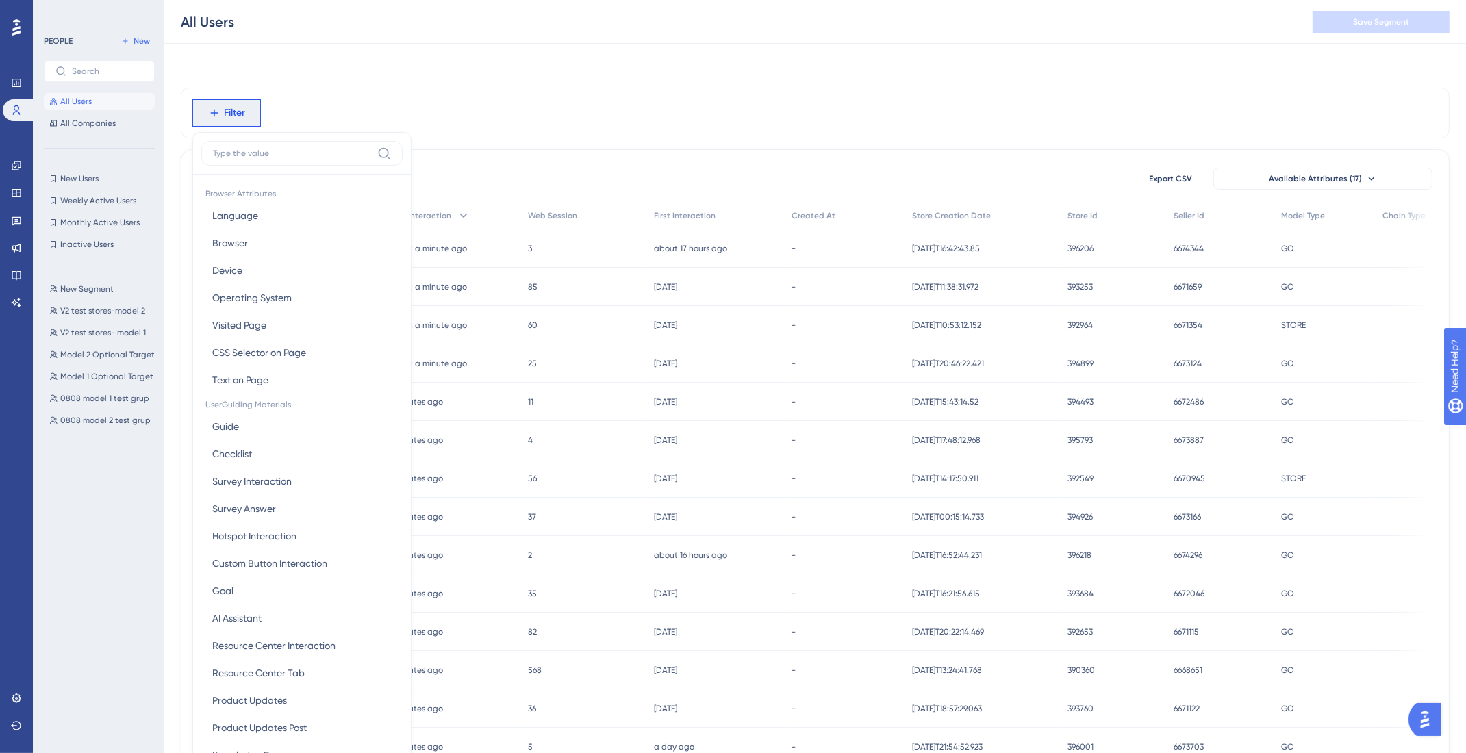
scroll to position [60, 0]
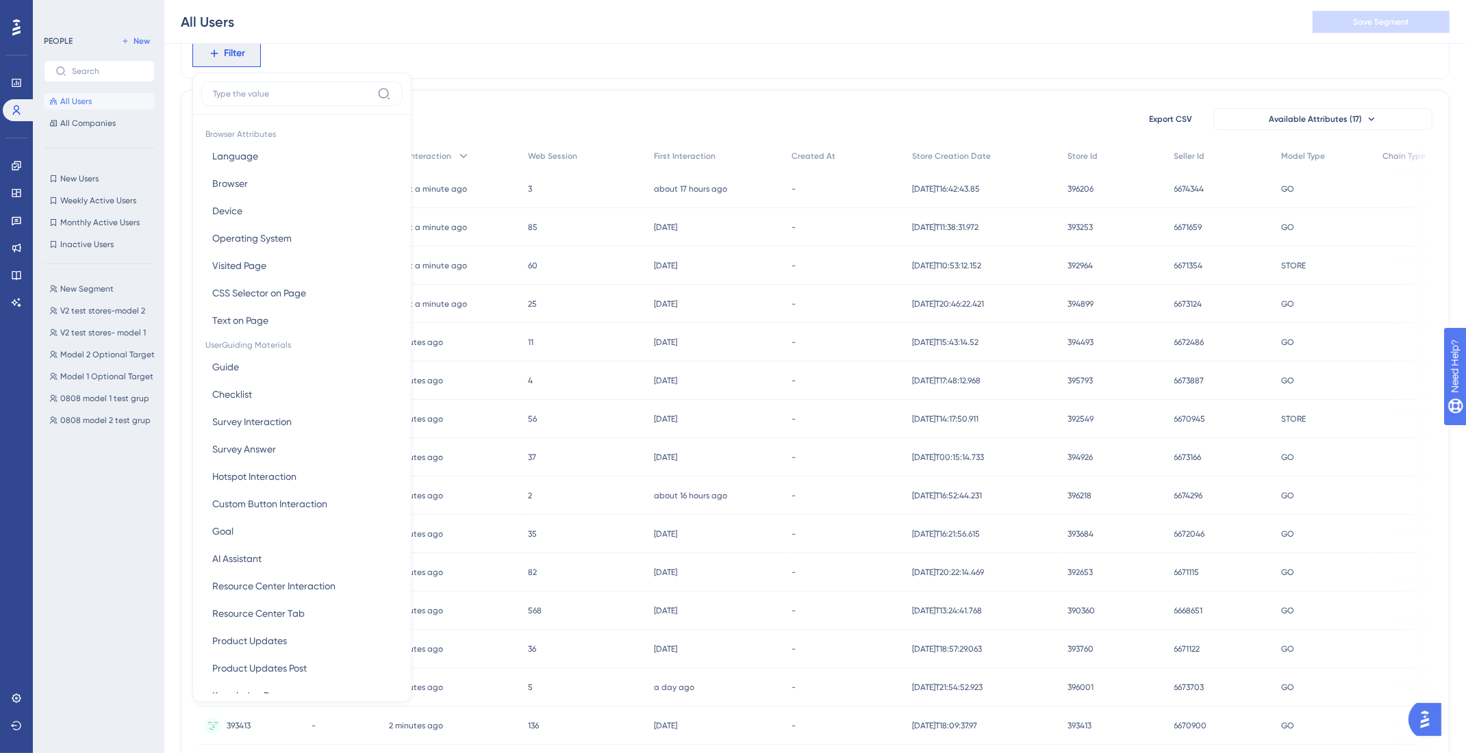
click at [471, 90] on div "7695 people out of 7695 people Export CSV Available Attributes (17) User ID Ema…" at bounding box center [815, 544] width 1269 height 908
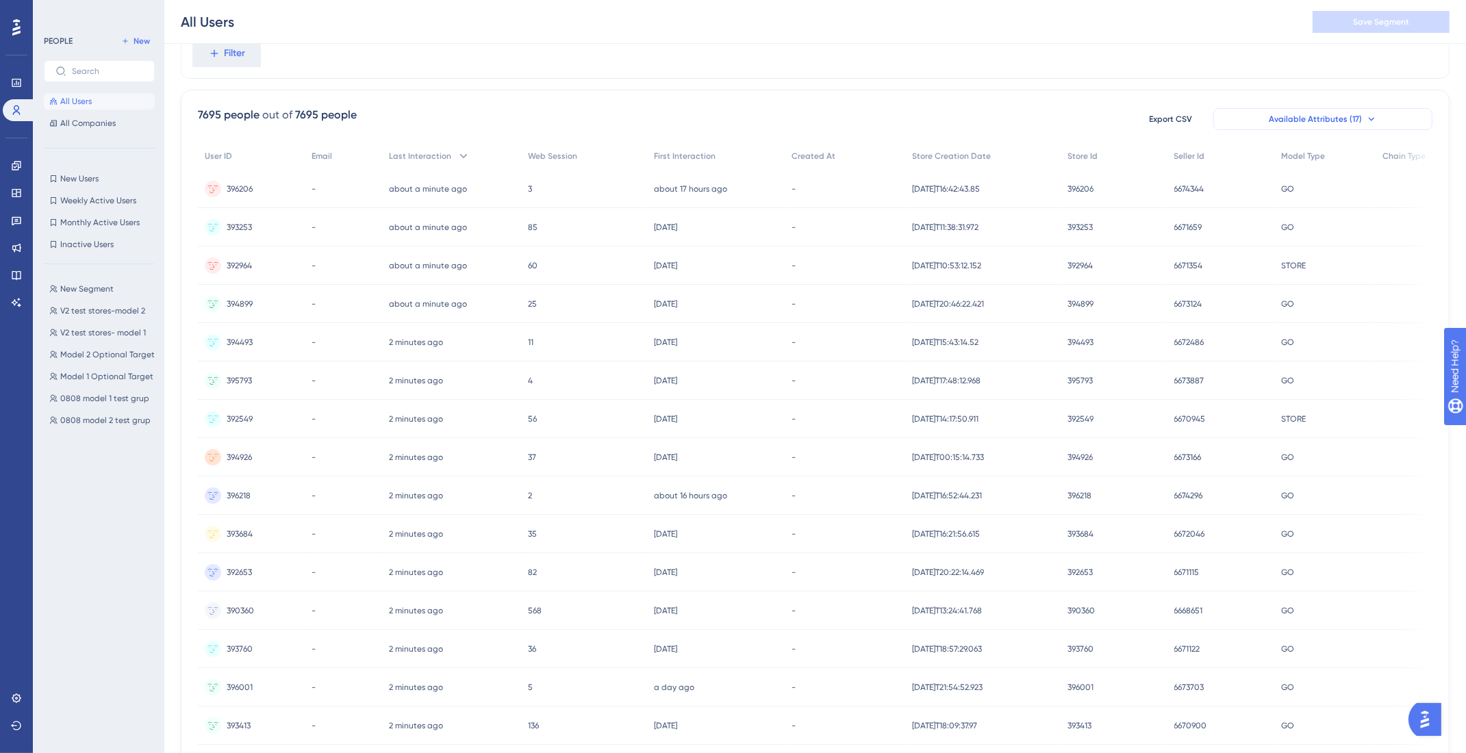
click at [1303, 123] on span "Available Attributes (17)" at bounding box center [1315, 119] width 93 height 11
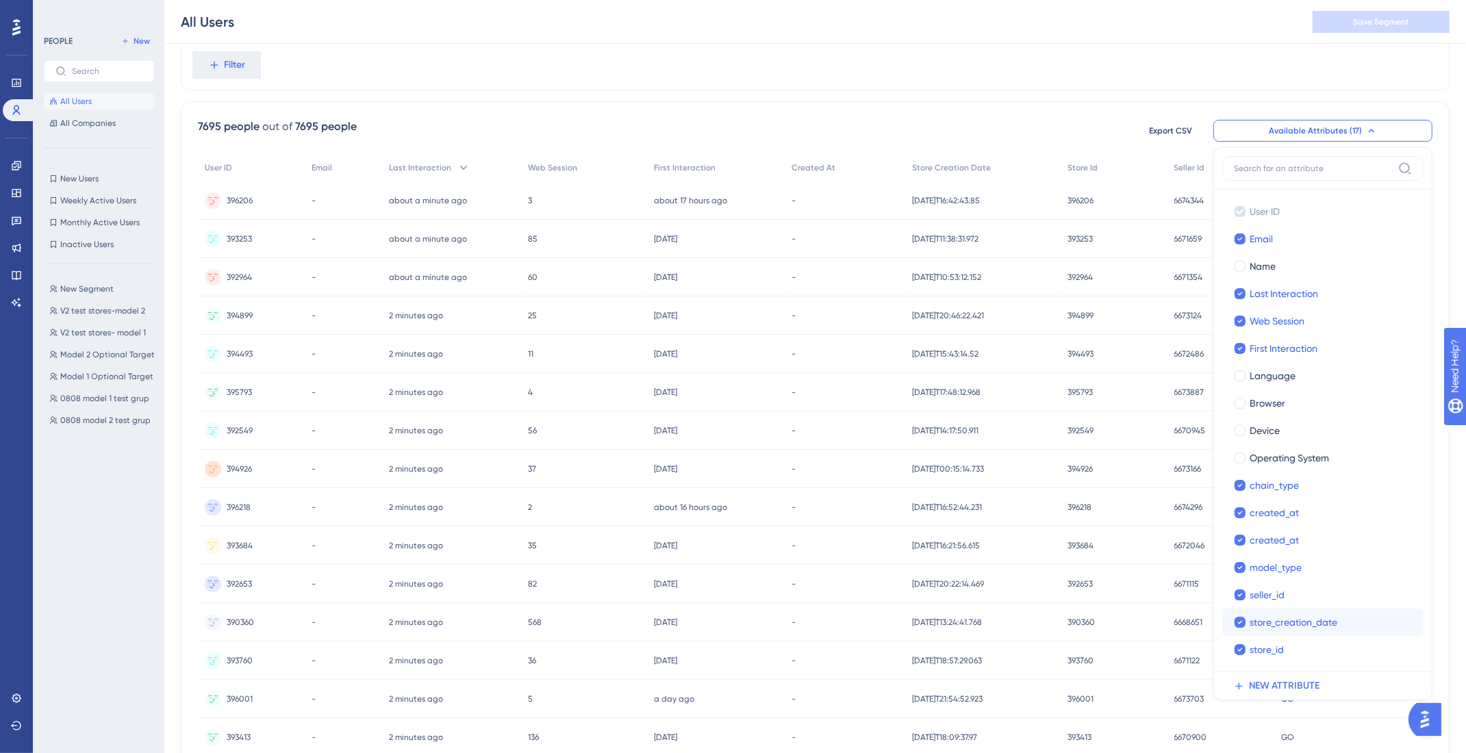
scroll to position [49, 0]
click at [1296, 678] on span "NEW ATTRIBUTE" at bounding box center [1284, 685] width 71 height 16
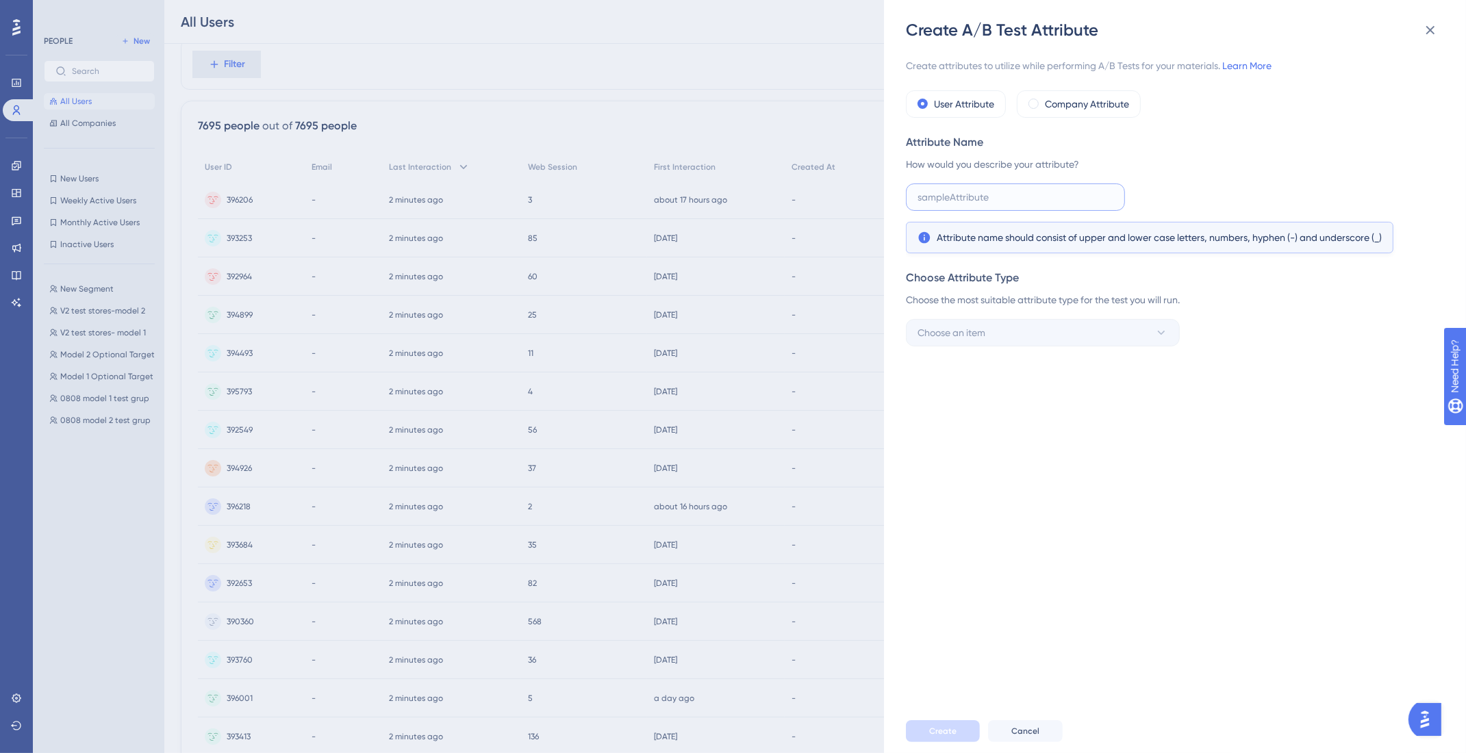
click at [986, 195] on input "text" at bounding box center [1016, 197] width 196 height 15
drag, startPoint x: 1011, startPoint y: 296, endPoint x: 1162, endPoint y: 303, distance: 150.9
click at [1162, 303] on div "Choose the most suitable attribute type for the test you will run." at bounding box center [1171, 300] width 530 height 16
click at [1275, 334] on div "Choose Attribute Type Choose the most suitable attribute type for the test you …" at bounding box center [1171, 308] width 530 height 77
click at [1153, 292] on div "Choose the most suitable attribute type for the test you will run." at bounding box center [1171, 300] width 530 height 16
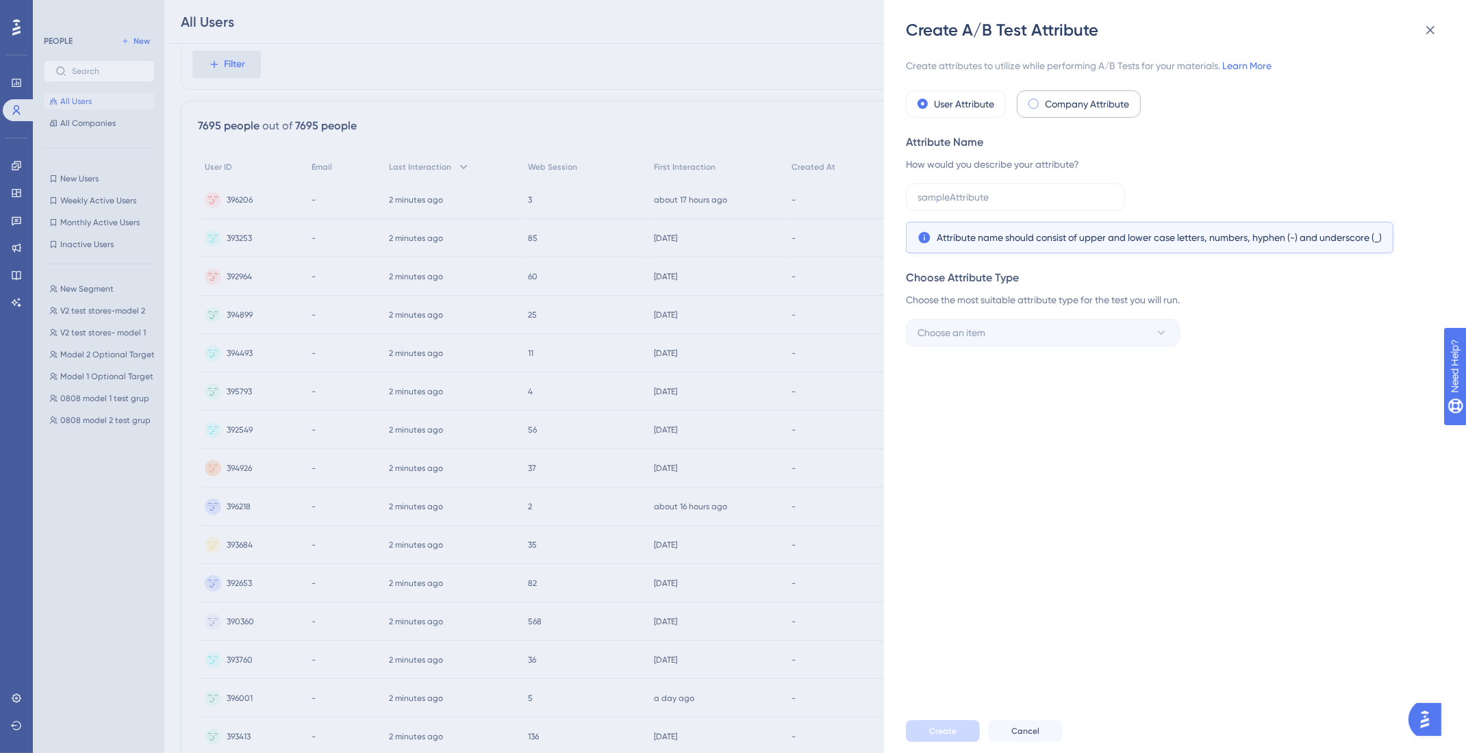
click at [1069, 104] on label "Company Attribute" at bounding box center [1087, 104] width 84 height 16
click at [963, 101] on label "User Attribute" at bounding box center [964, 104] width 60 height 16
click at [983, 192] on input "text" at bounding box center [1016, 197] width 196 height 15
type input "test"
click at [1116, 329] on button "Choose an item" at bounding box center [1043, 332] width 274 height 27
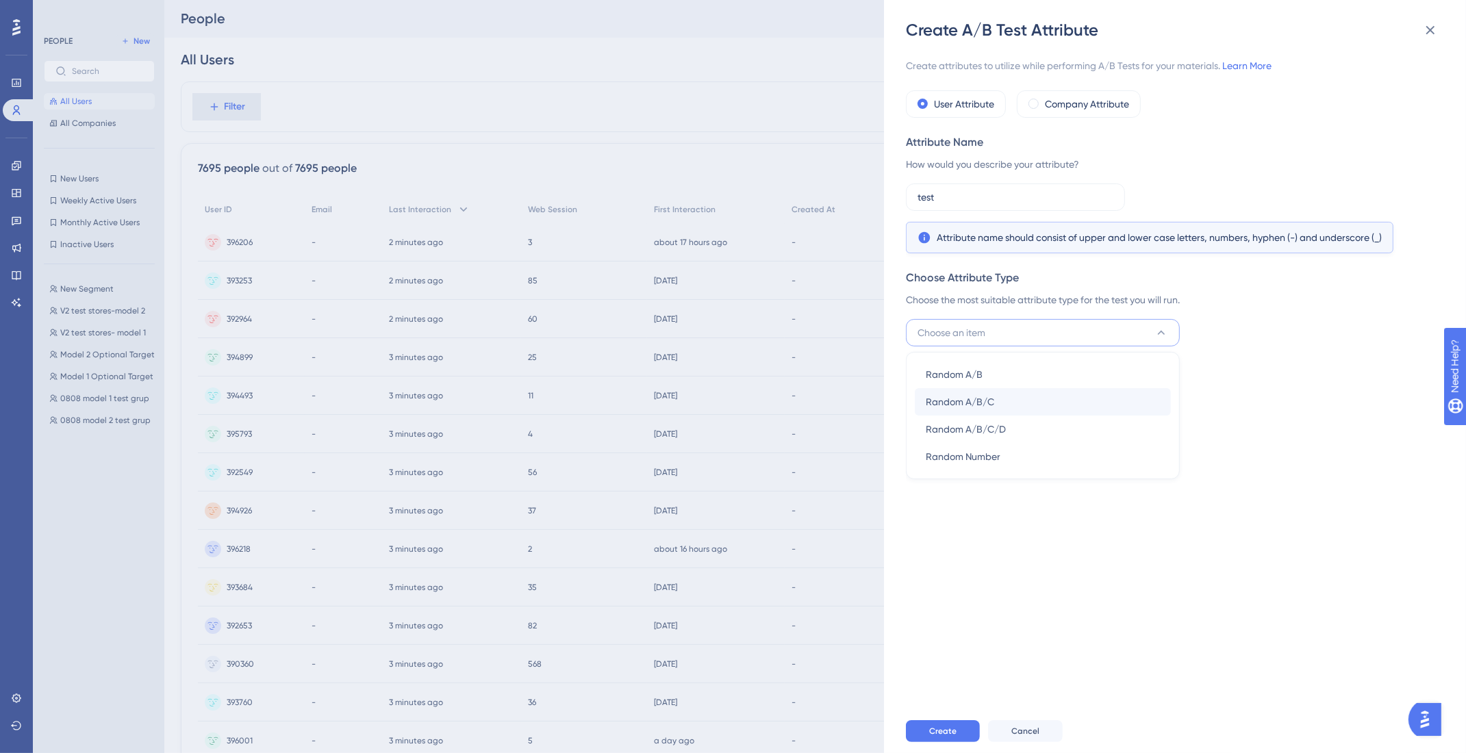
scroll to position [0, 0]
click at [1092, 96] on label "Company Attribute" at bounding box center [1087, 104] width 84 height 16
click at [1010, 336] on button "Choose an item" at bounding box center [1043, 332] width 274 height 27
click at [1439, 21] on button at bounding box center [1430, 29] width 27 height 27
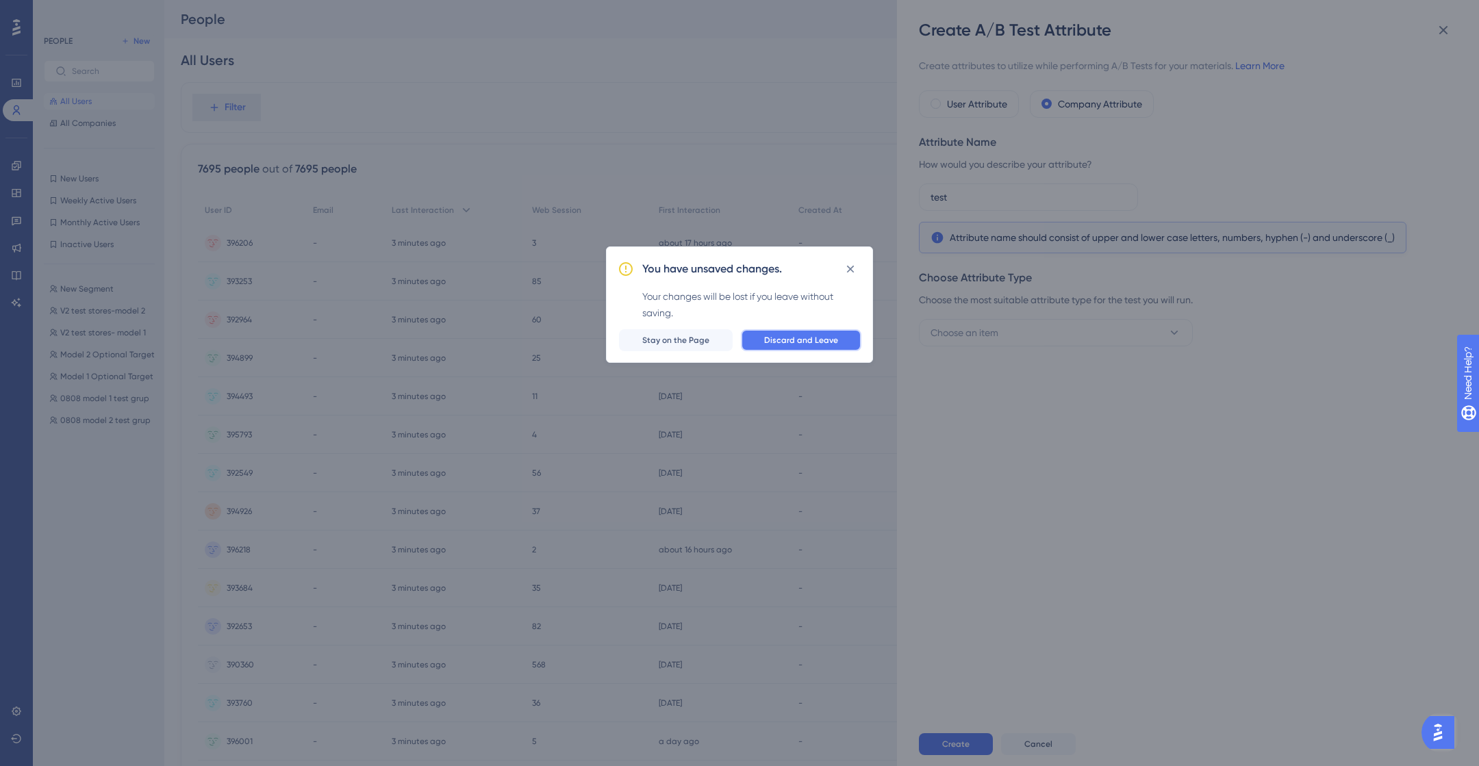
click at [814, 344] on span "Discard and Leave" at bounding box center [801, 340] width 74 height 11
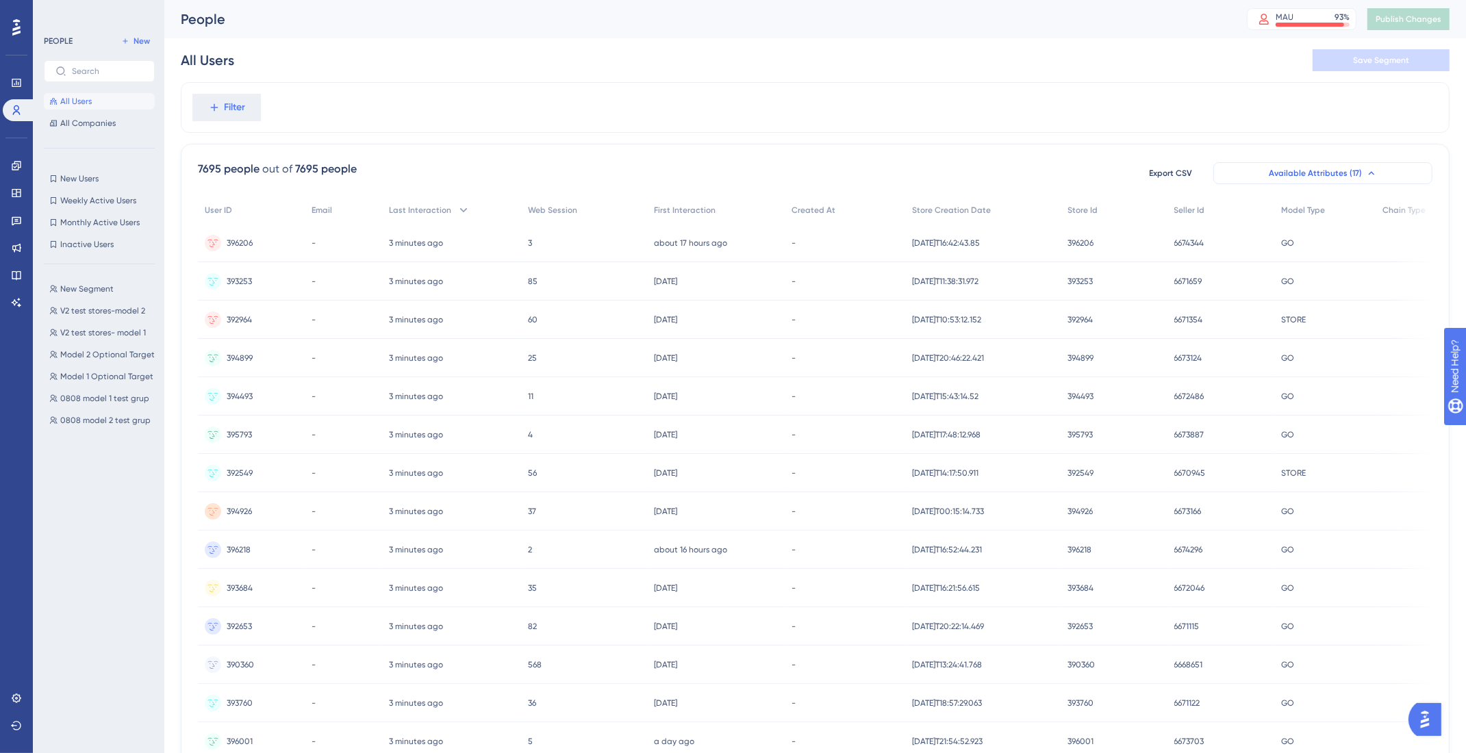
click at [1393, 171] on button "Available Attributes (17)" at bounding box center [1323, 173] width 219 height 22
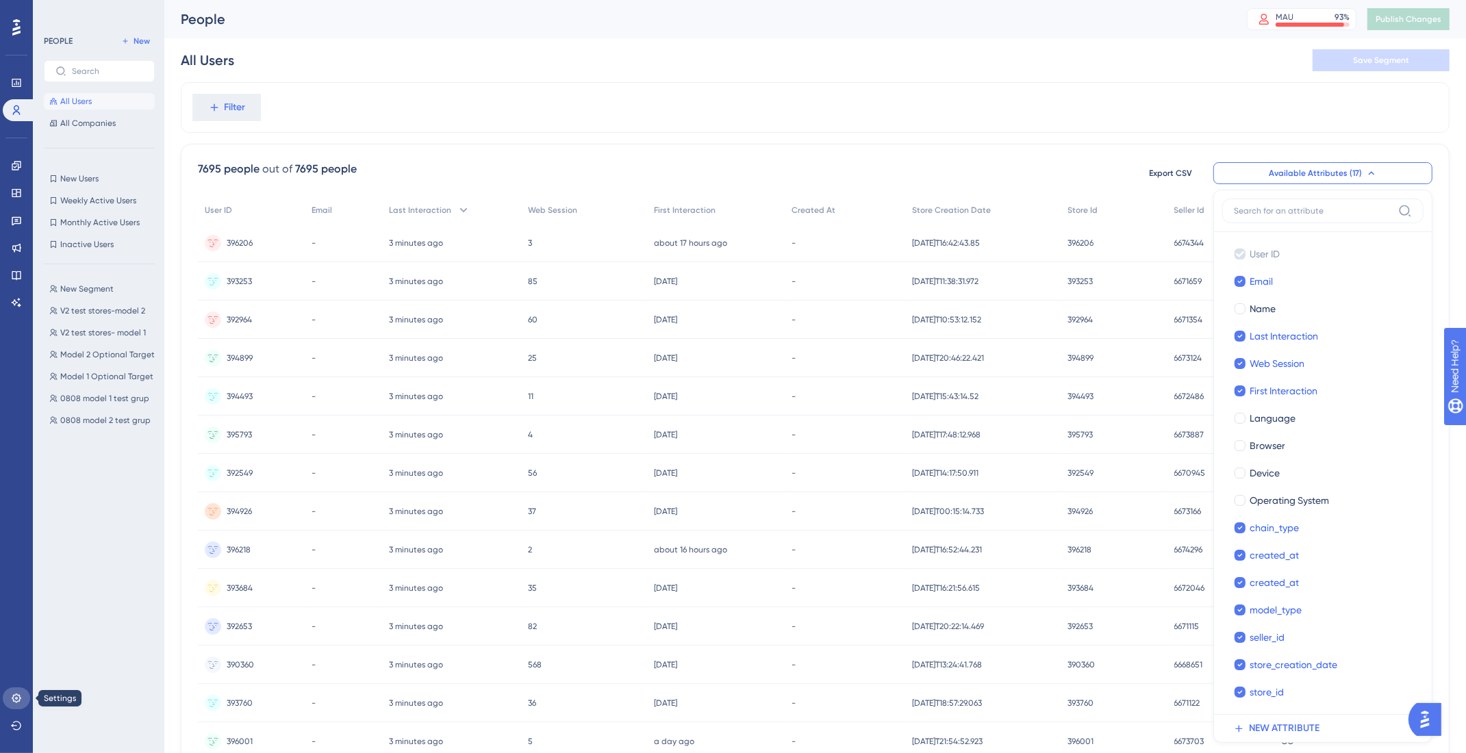
click at [5, 702] on link at bounding box center [16, 699] width 27 height 22
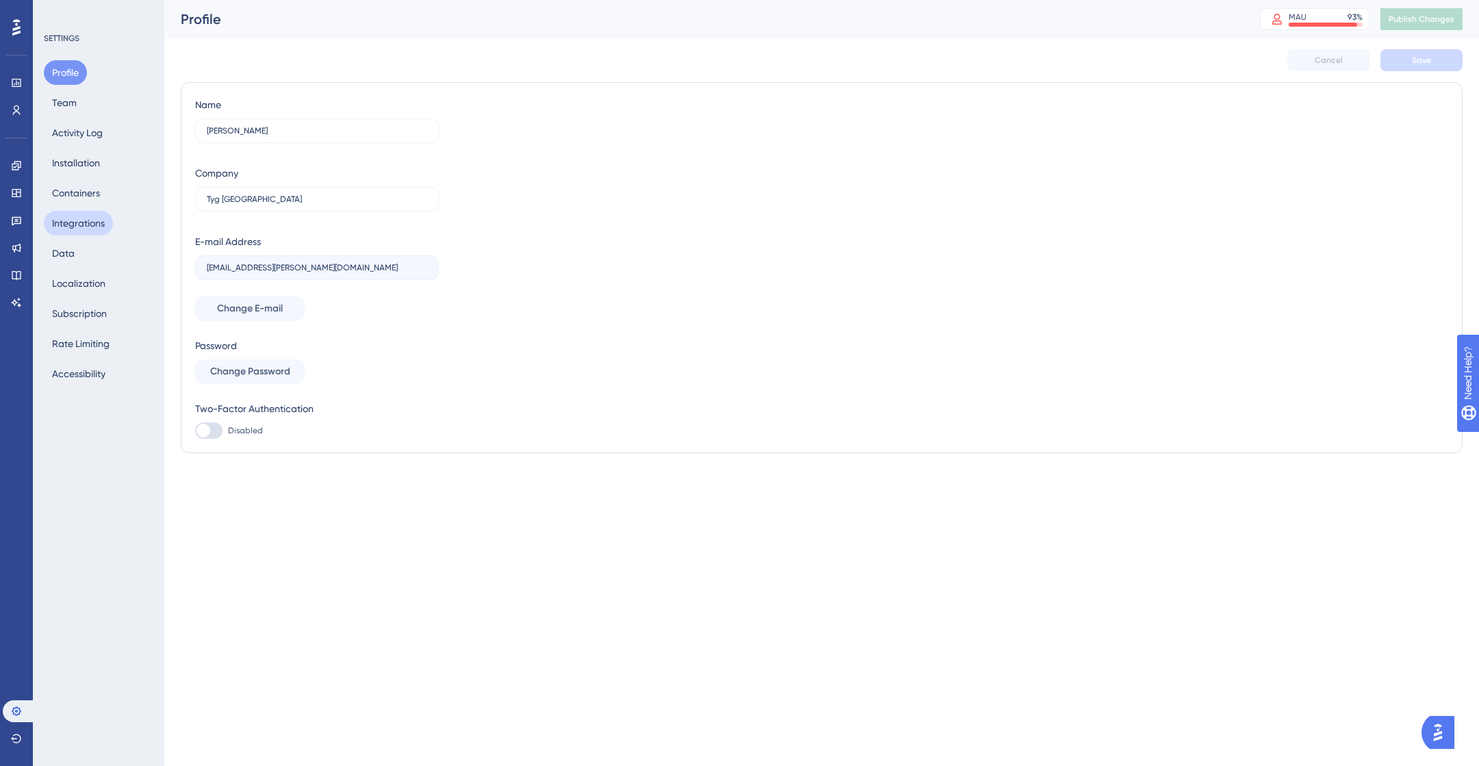
click at [93, 224] on button "Integrations" at bounding box center [78, 223] width 69 height 25
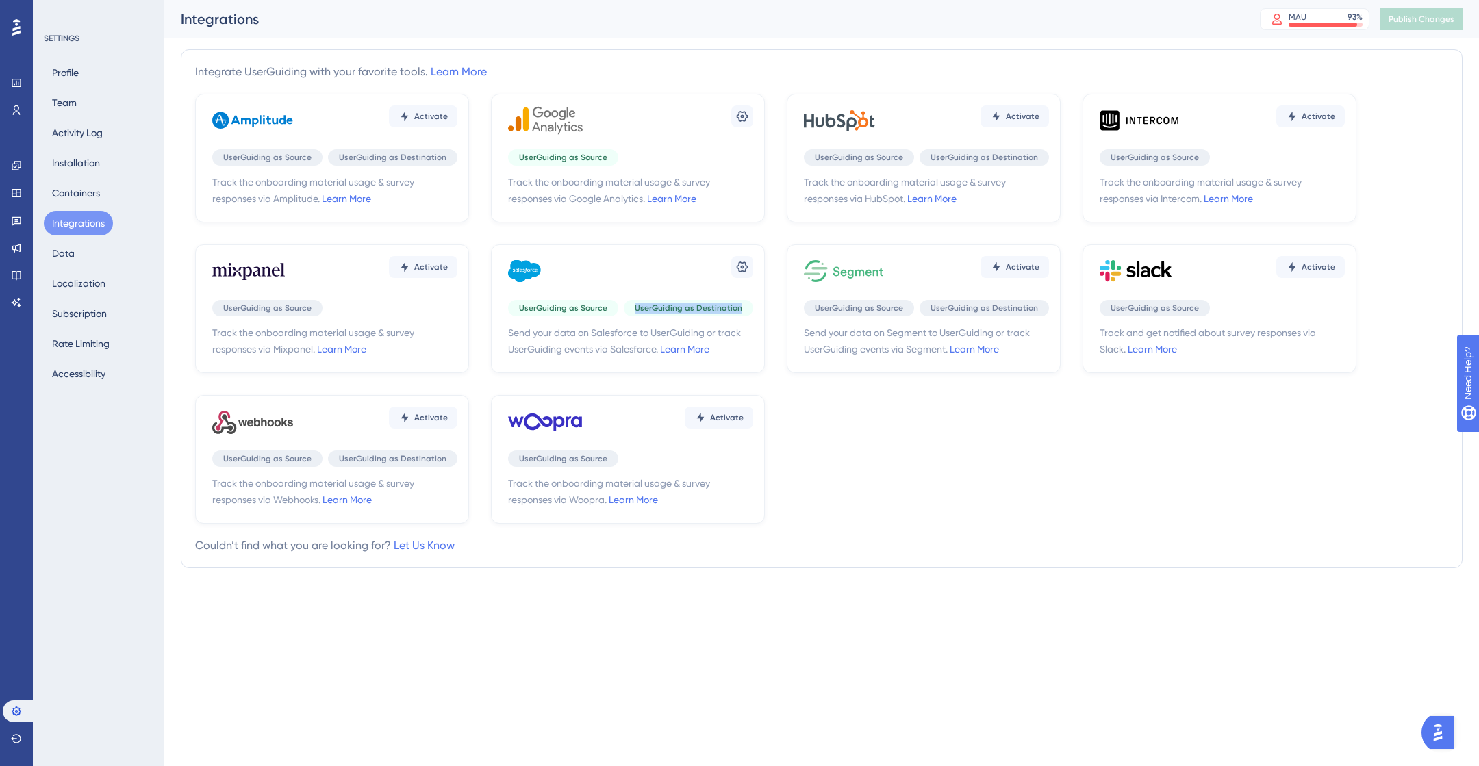
drag, startPoint x: 657, startPoint y: 303, endPoint x: 759, endPoint y: 305, distance: 102.1
click at [759, 305] on div "Settings UserGuiding as Source UserGuiding as Destination Send your data on Sal…" at bounding box center [628, 309] width 274 height 129
click at [751, 337] on span "Send your data on Salesforce to UserGuiding or track UserGuiding events via Sal…" at bounding box center [630, 341] width 245 height 33
click at [738, 261] on icon at bounding box center [743, 267] width 14 height 14
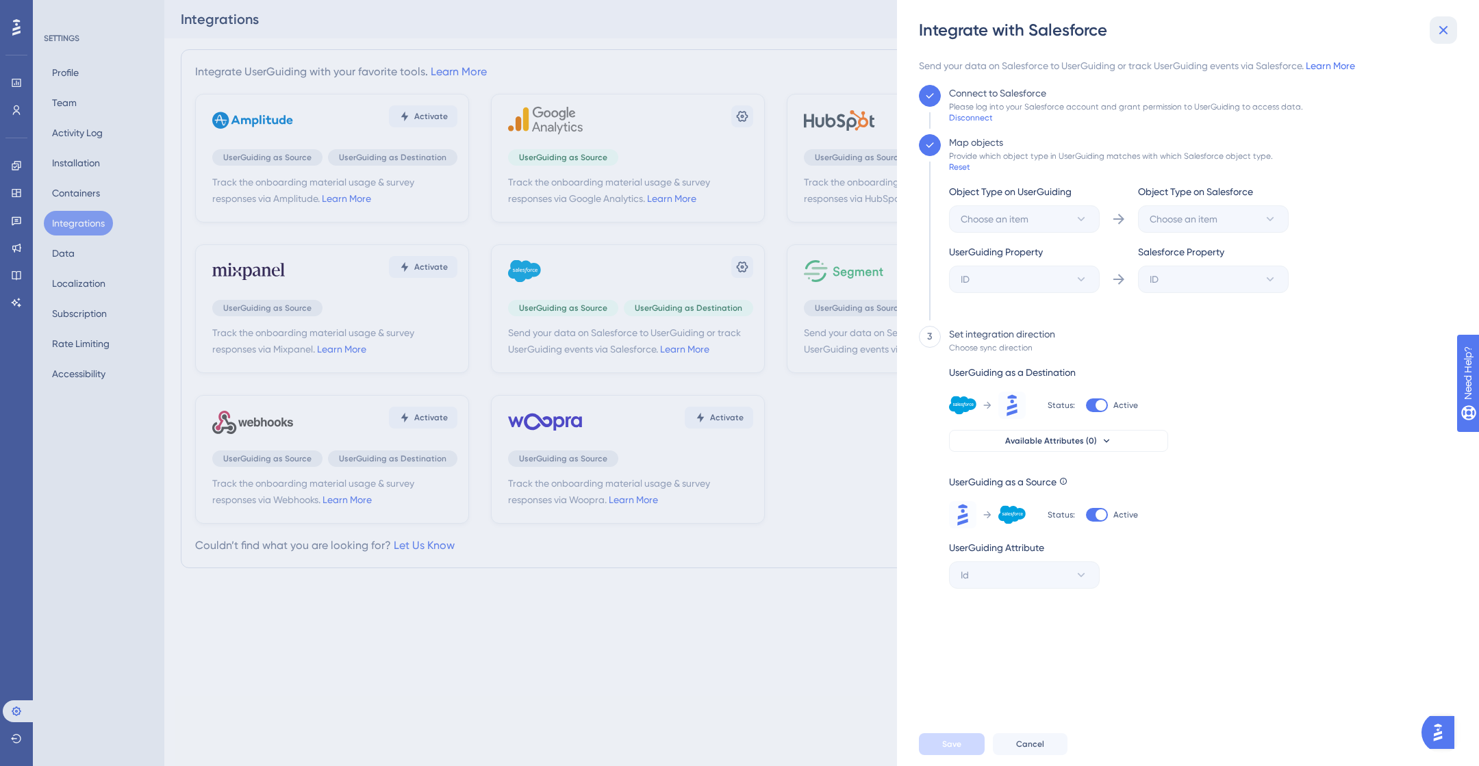
click at [1440, 30] on icon at bounding box center [1444, 30] width 16 height 16
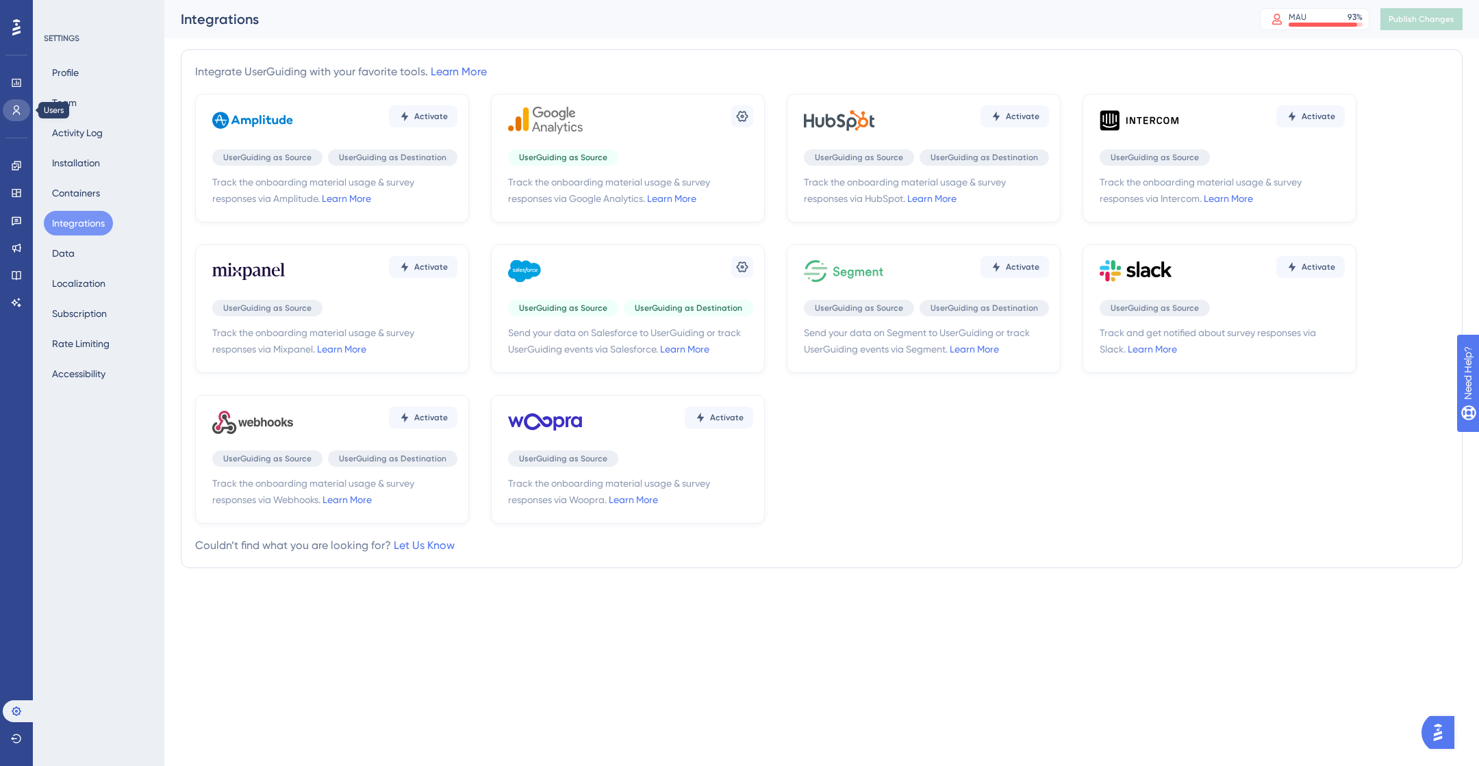
click at [17, 108] on icon at bounding box center [16, 110] width 11 height 11
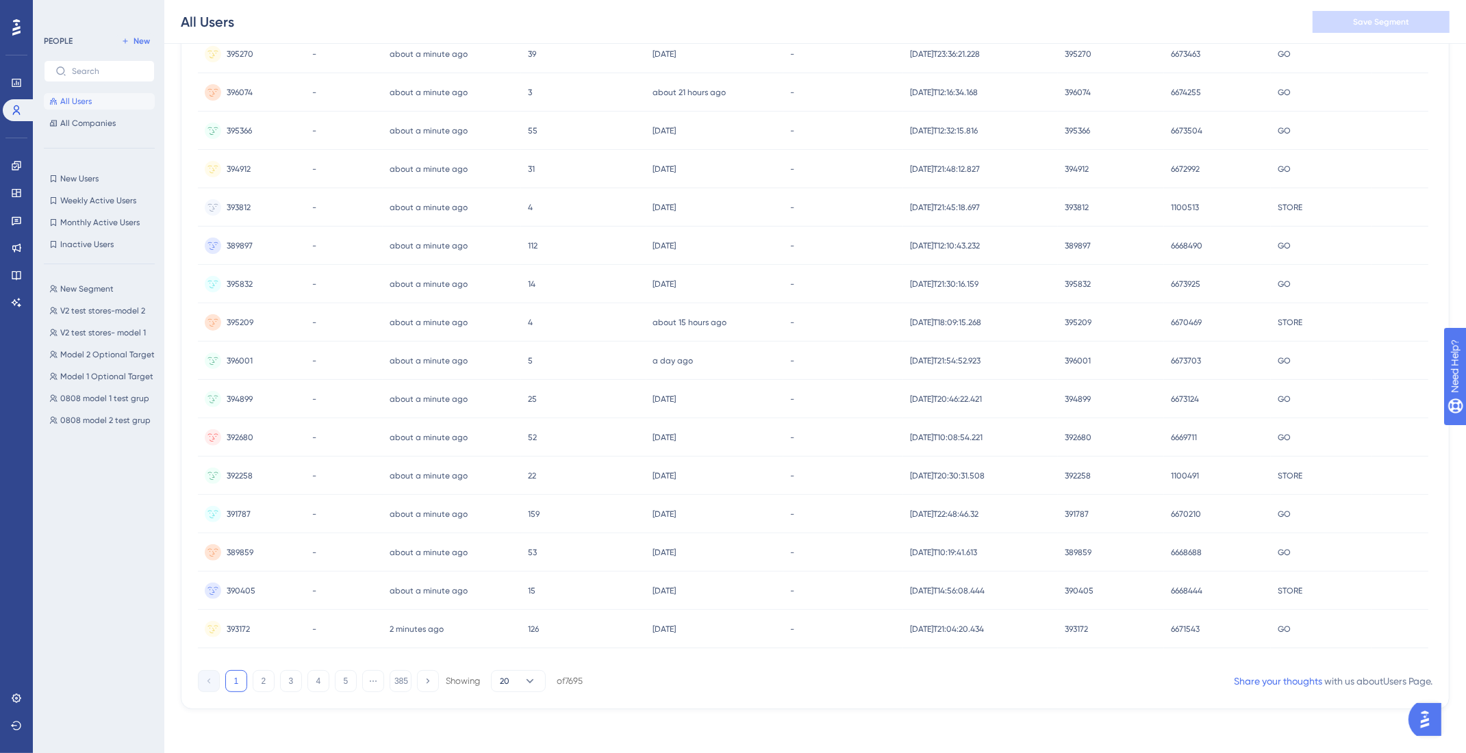
scroll to position [347, 0]
drag, startPoint x: 570, startPoint y: 662, endPoint x: 922, endPoint y: 675, distance: 352.2
click at [922, 675] on div "7695 people out of 7695 people Export CSV Available Attributes (17) User ID Ema…" at bounding box center [815, 257] width 1269 height 908
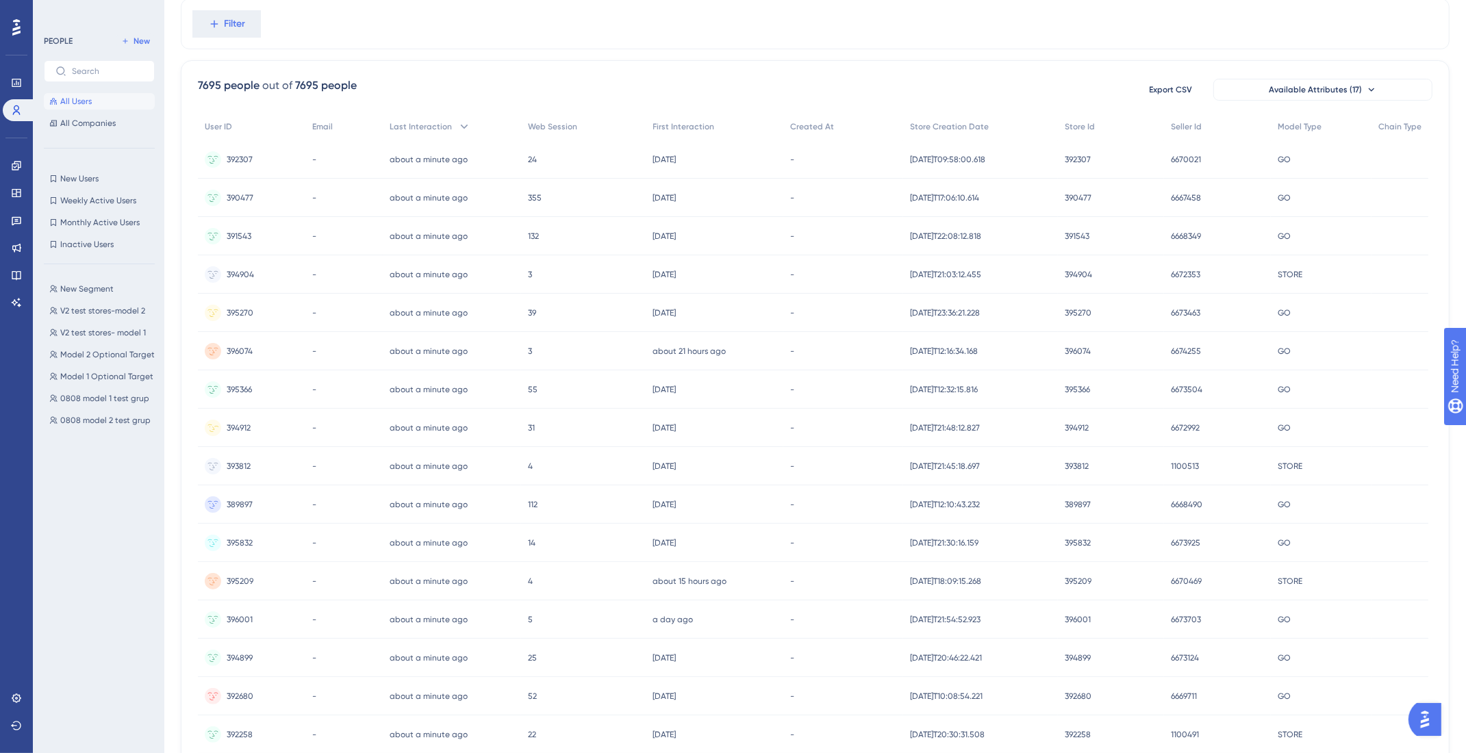
scroll to position [0, 0]
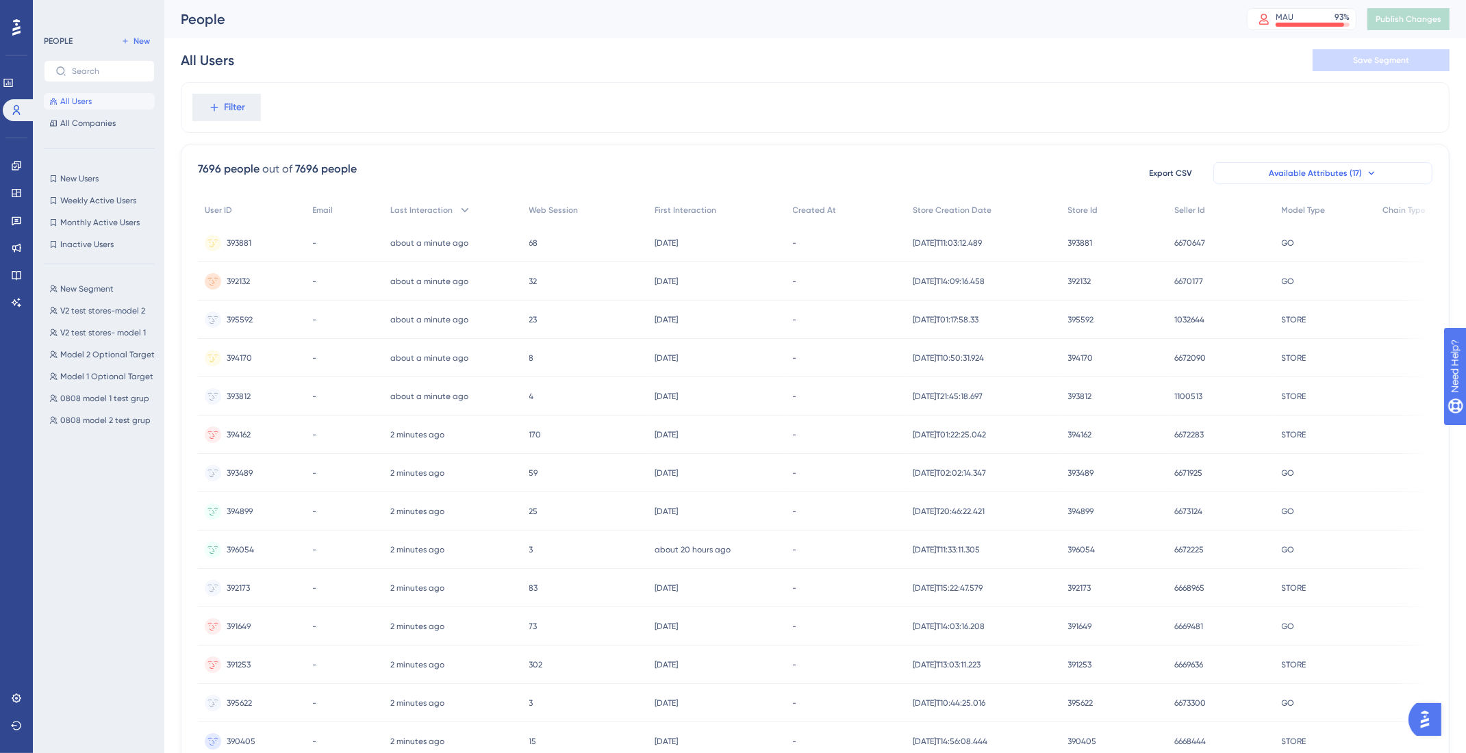
click at [1362, 175] on button "Available Attributes (17)" at bounding box center [1323, 173] width 219 height 22
click at [14, 701] on icon at bounding box center [16, 698] width 9 height 9
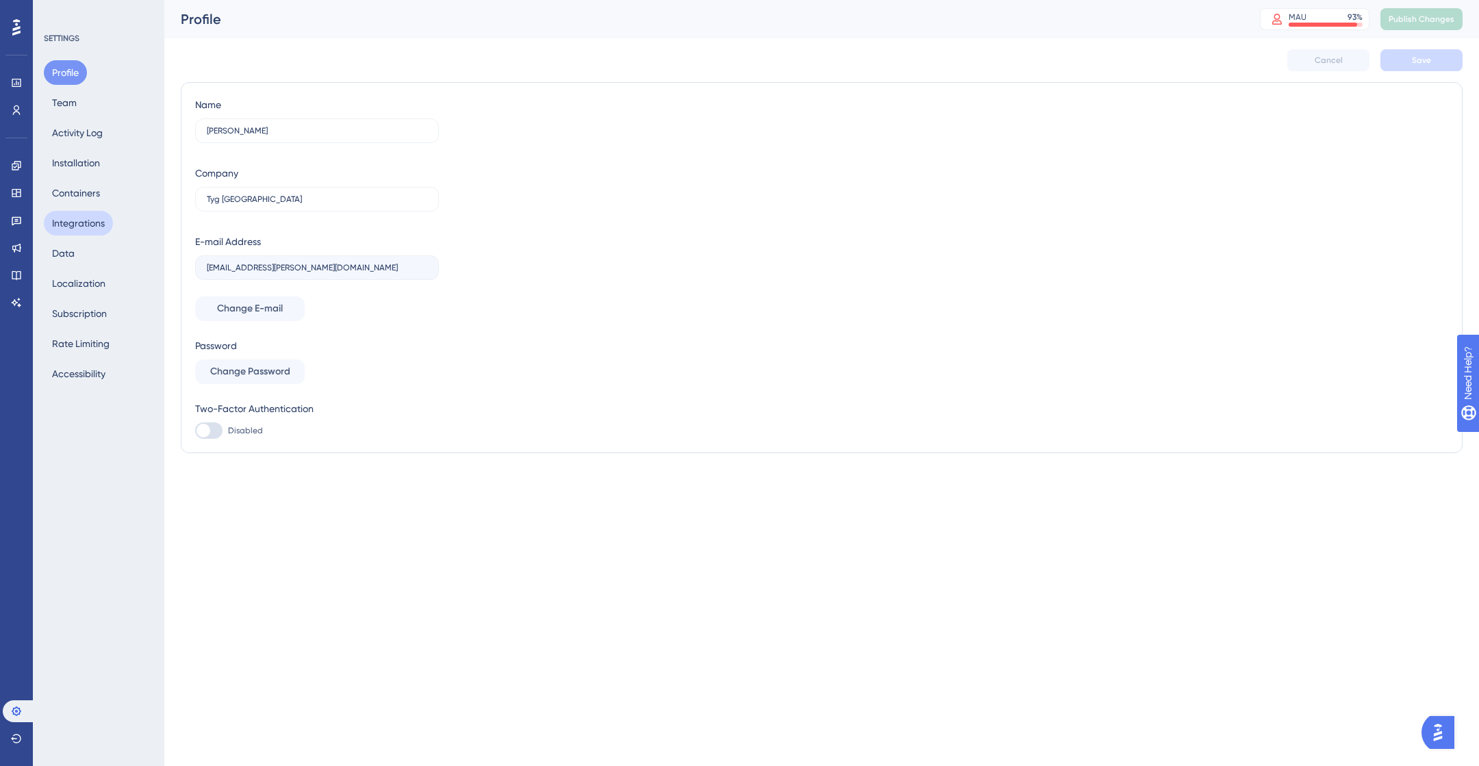
click at [59, 232] on button "Integrations" at bounding box center [78, 223] width 69 height 25
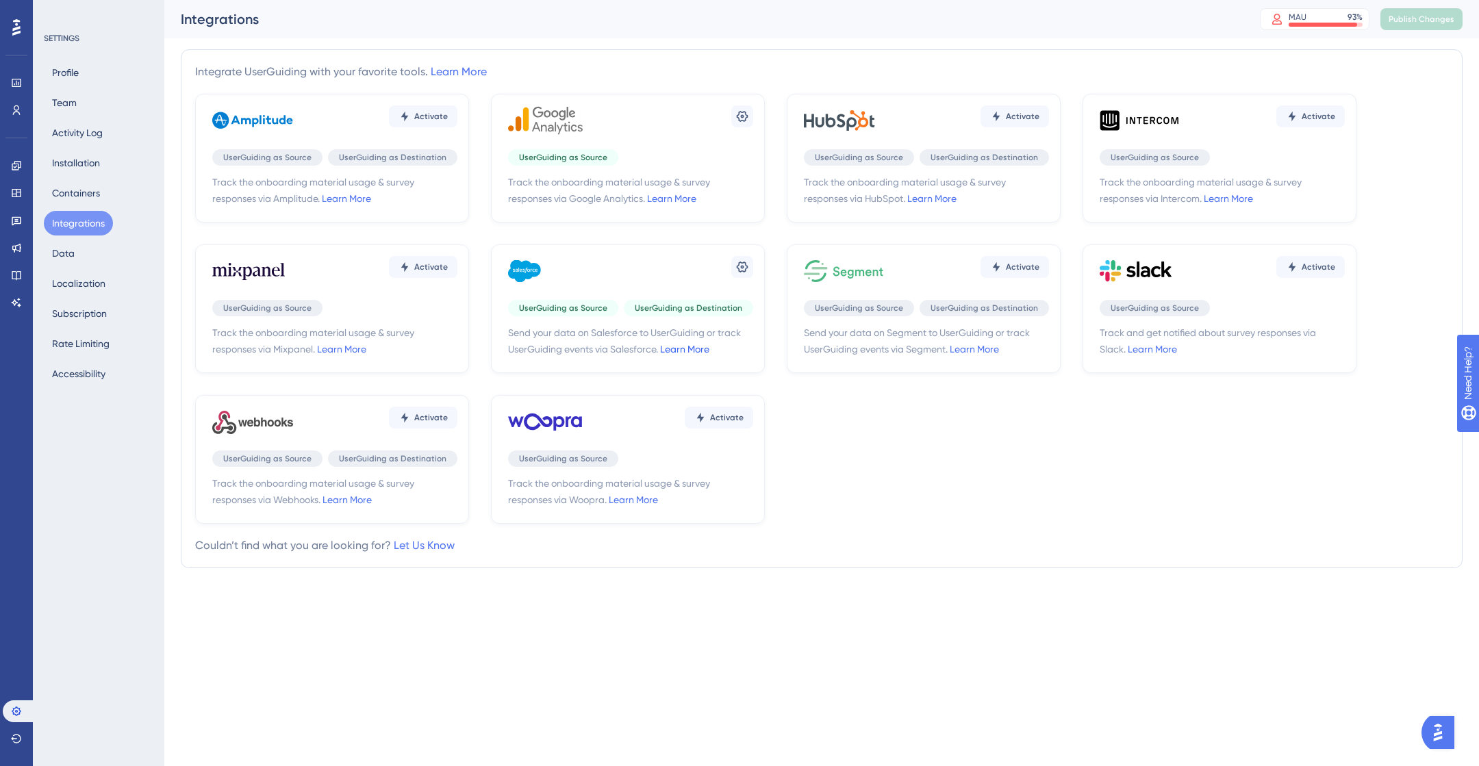
click at [696, 350] on link "Learn More" at bounding box center [684, 349] width 49 height 11
click at [18, 108] on icon at bounding box center [17, 110] width 8 height 10
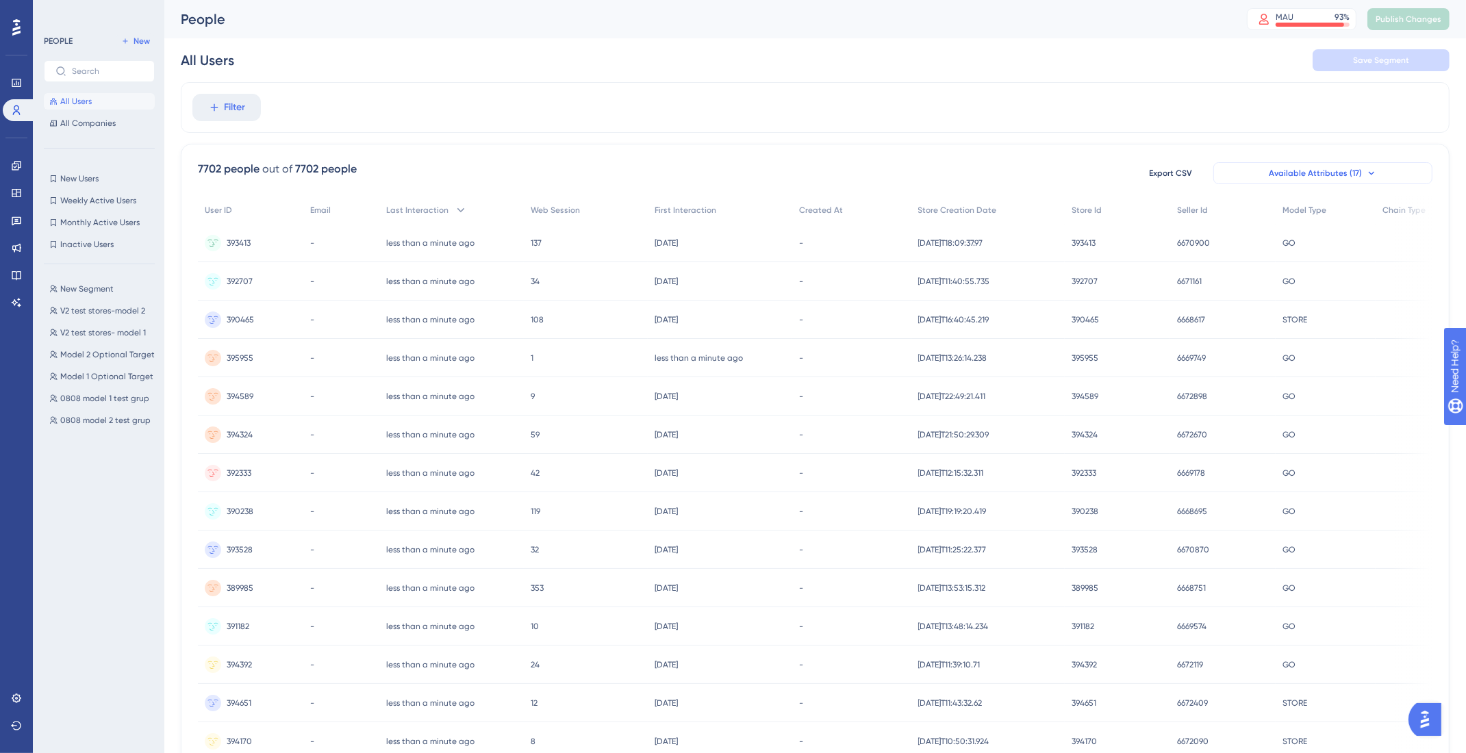
click at [1390, 173] on button "Available Attributes (17)" at bounding box center [1323, 173] width 219 height 22
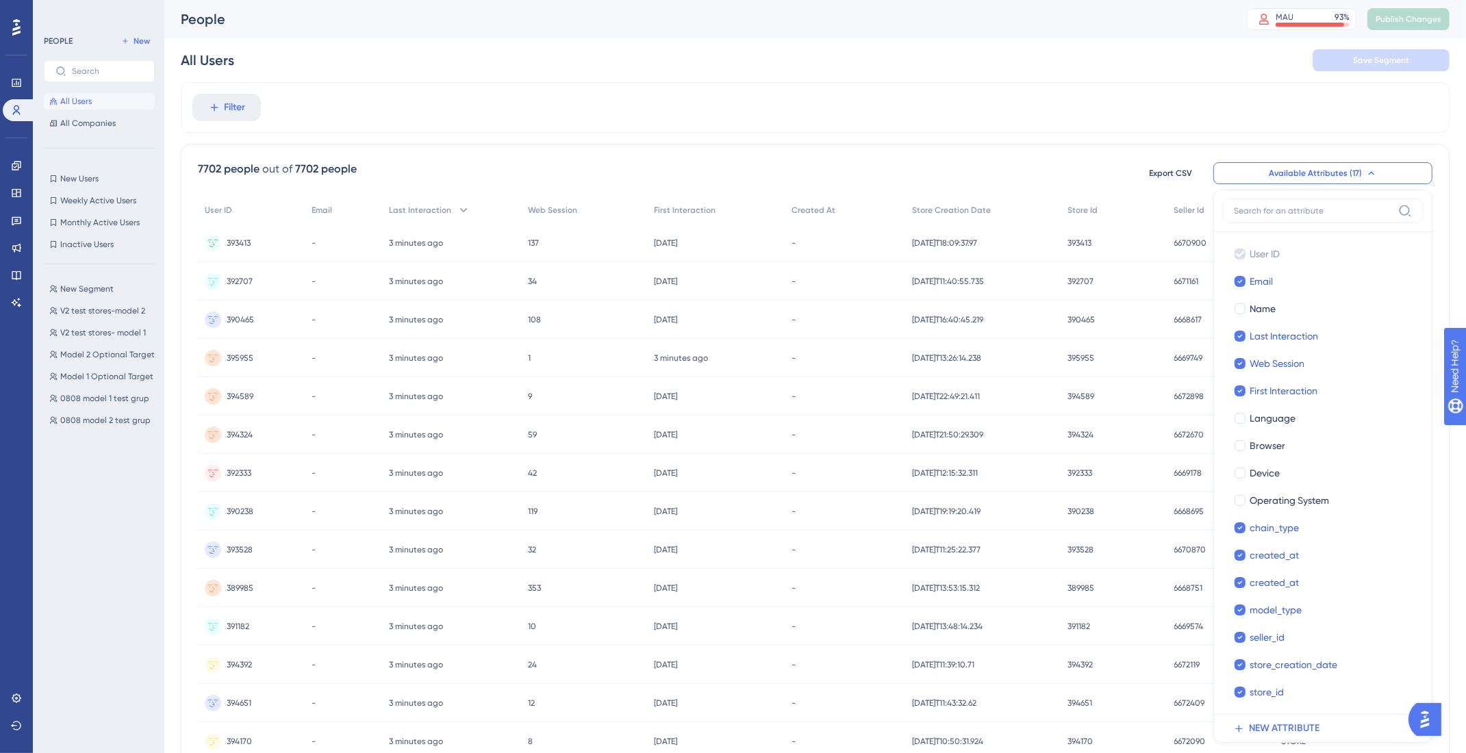
click at [78, 99] on span "All Users" at bounding box center [76, 101] width 32 height 11
